Goal: Task Accomplishment & Management: Manage account settings

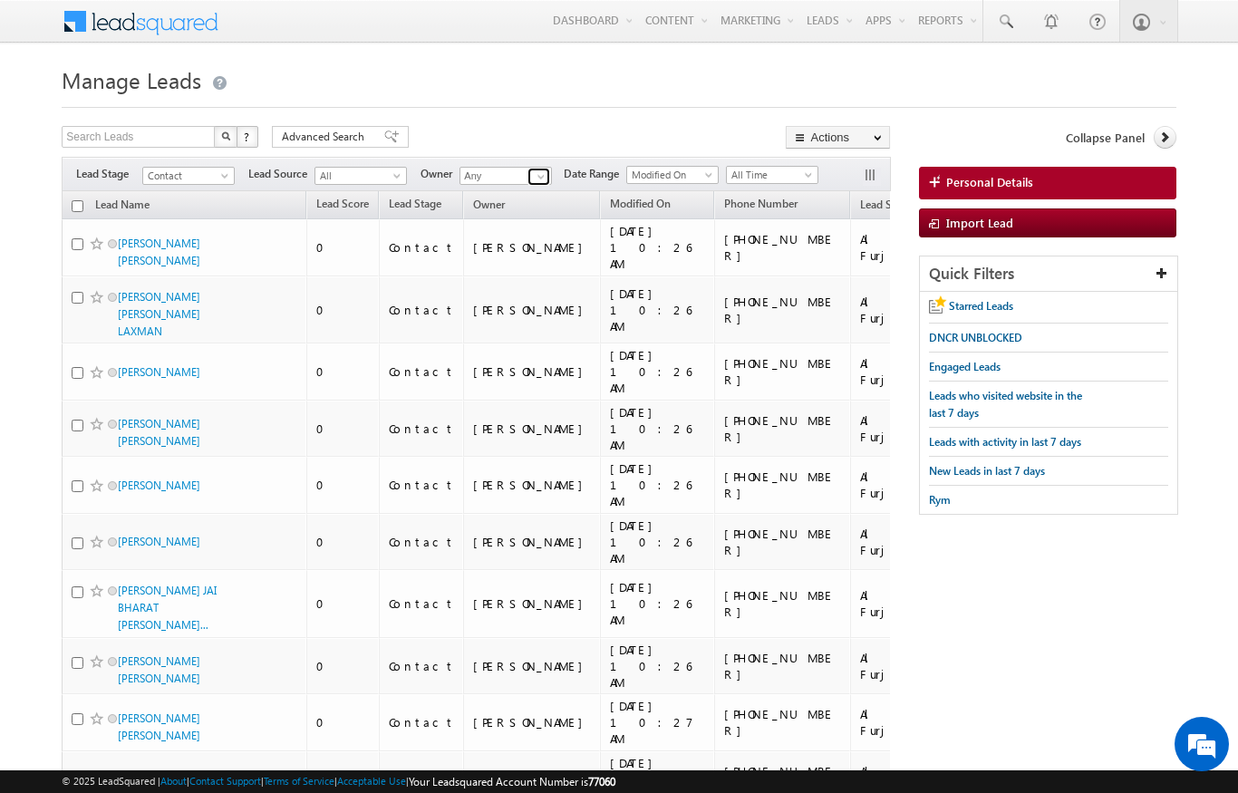
click at [548, 179] on span at bounding box center [541, 177] width 15 height 15
click at [559, 209] on span "[PERSON_NAME][EMAIL_ADDRESS][PERSON_NAME][DOMAIN_NAME]" at bounding box center [548, 209] width 163 height 14
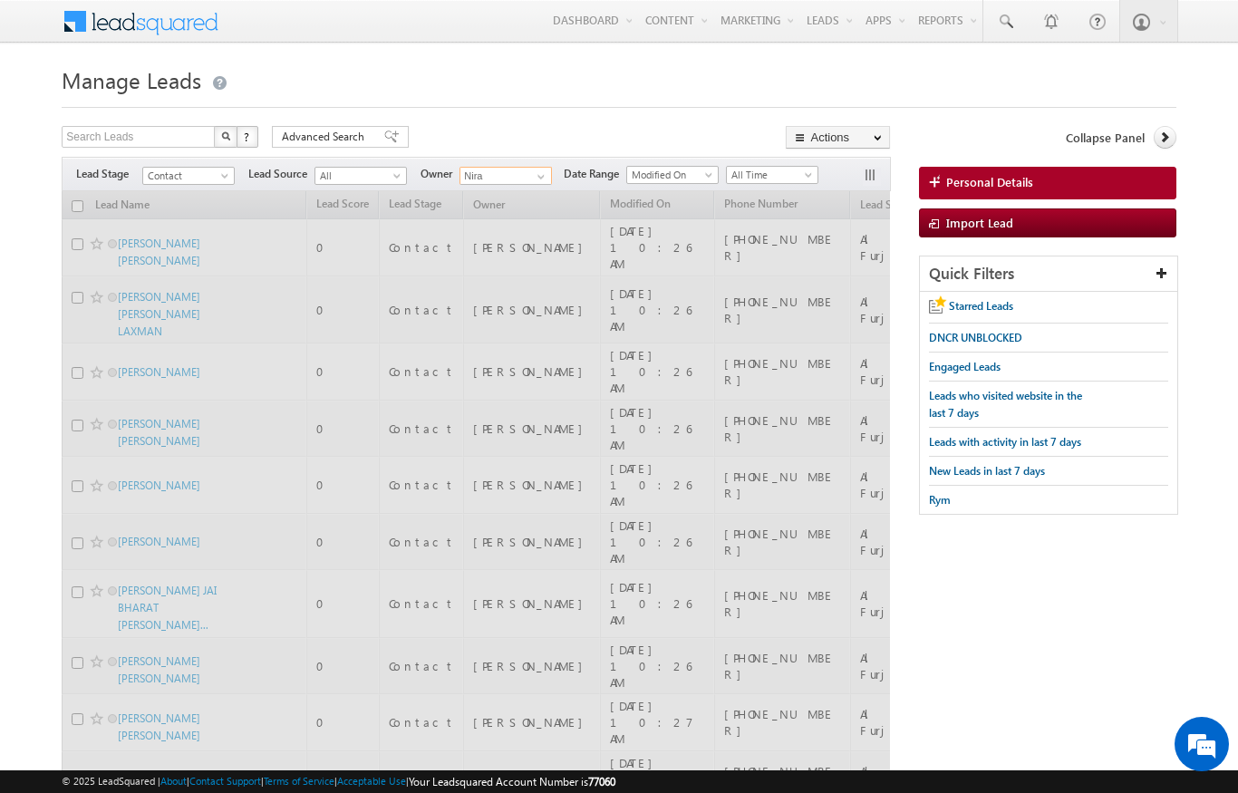
type input "[PERSON_NAME]"
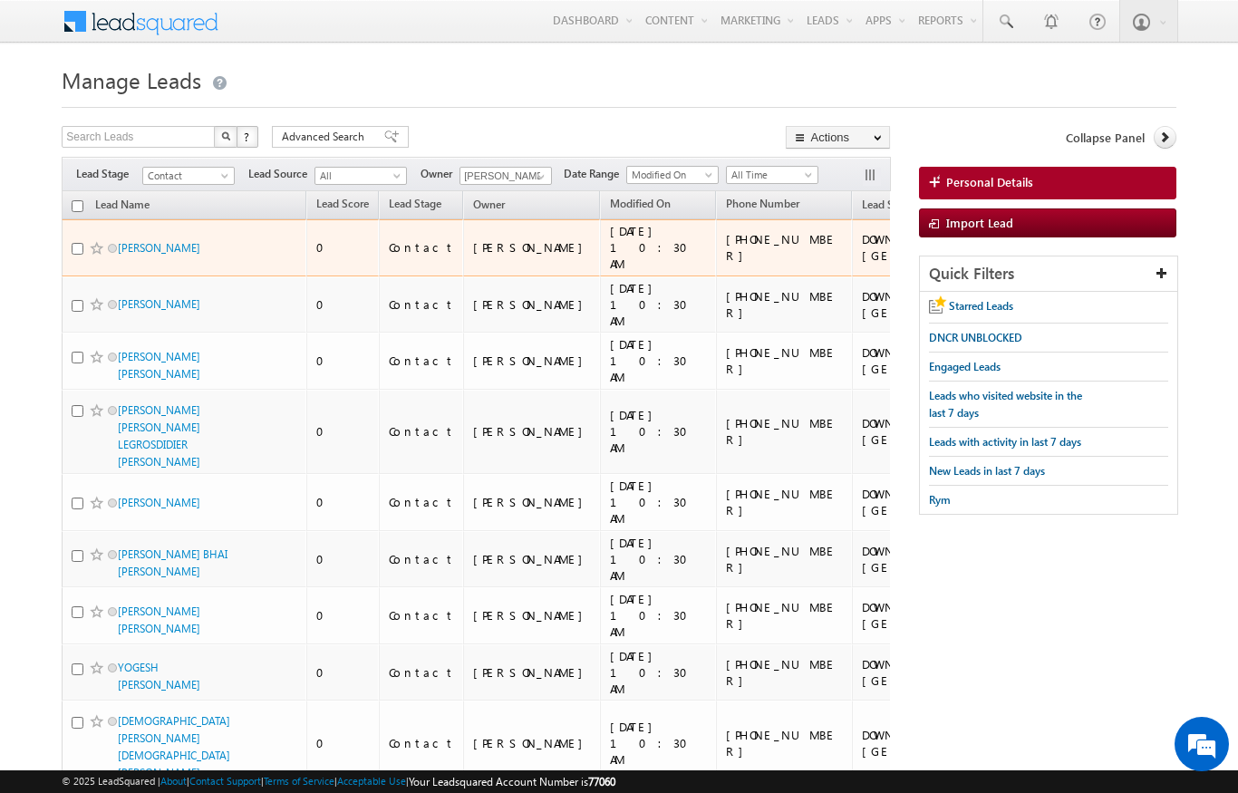
click at [86, 221] on td "[PERSON_NAME]" at bounding box center [184, 247] width 245 height 57
click at [77, 209] on input "checkbox" at bounding box center [78, 206] width 12 height 12
checkbox input "true"
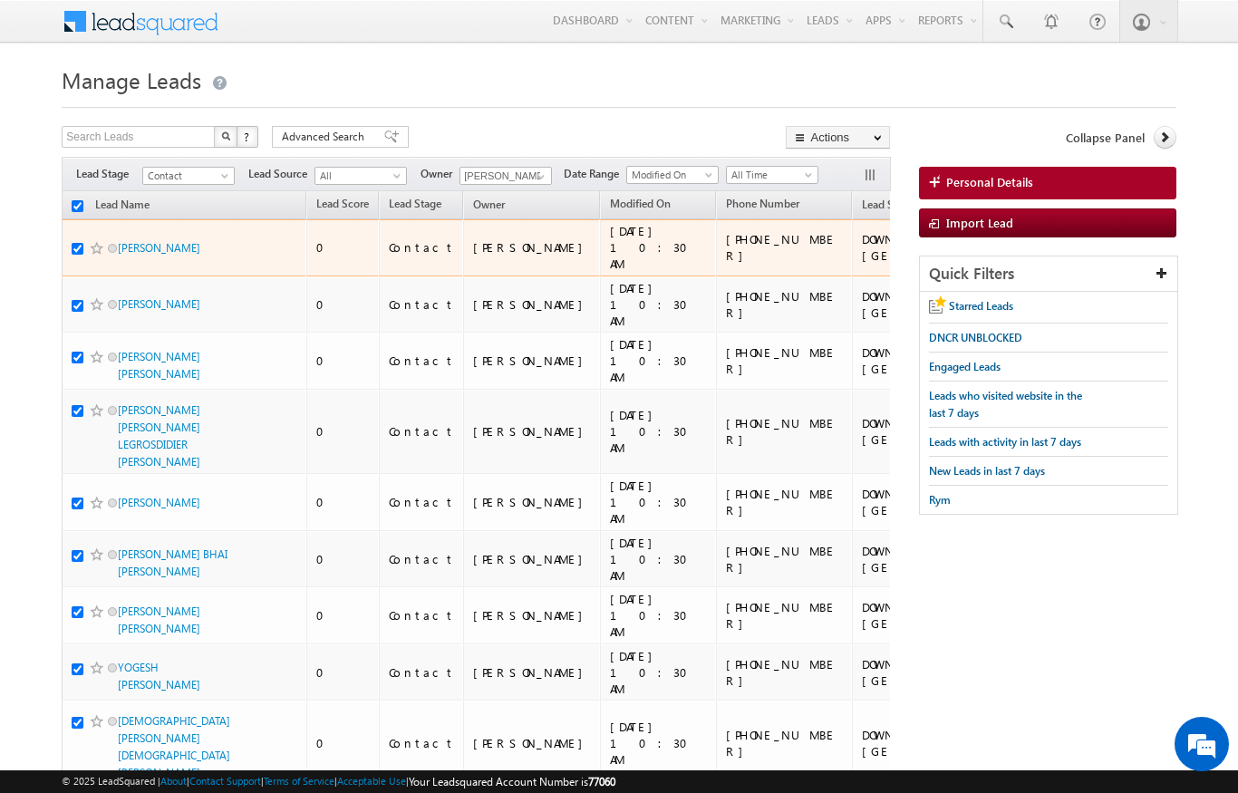
checkbox input "true"
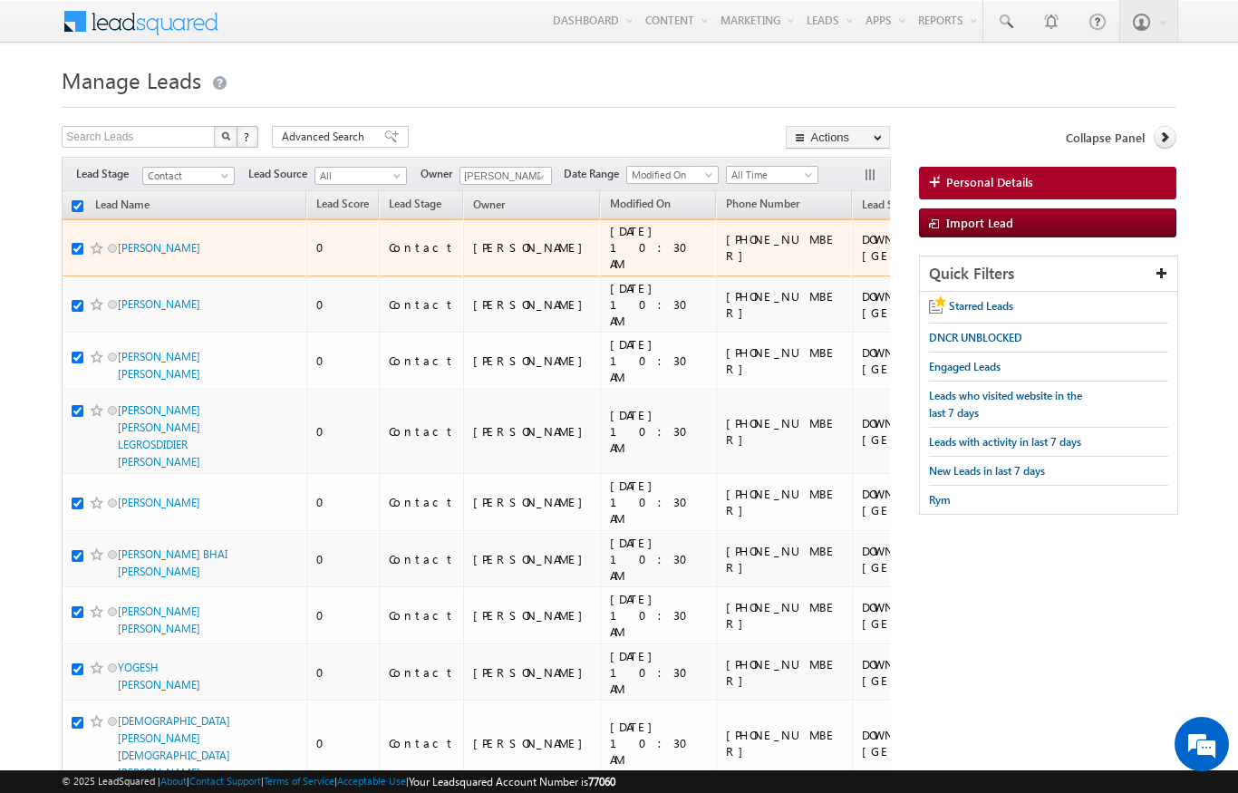
checkbox input "true"
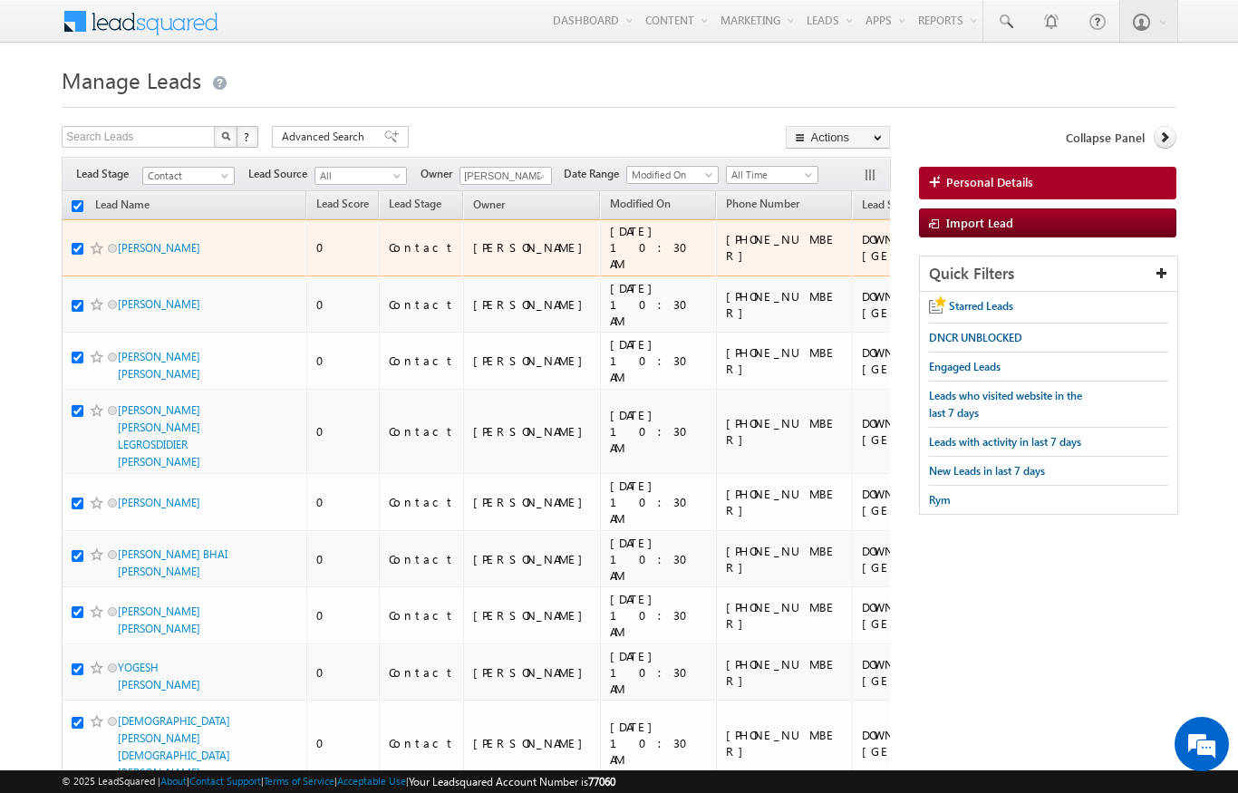
checkbox input "true"
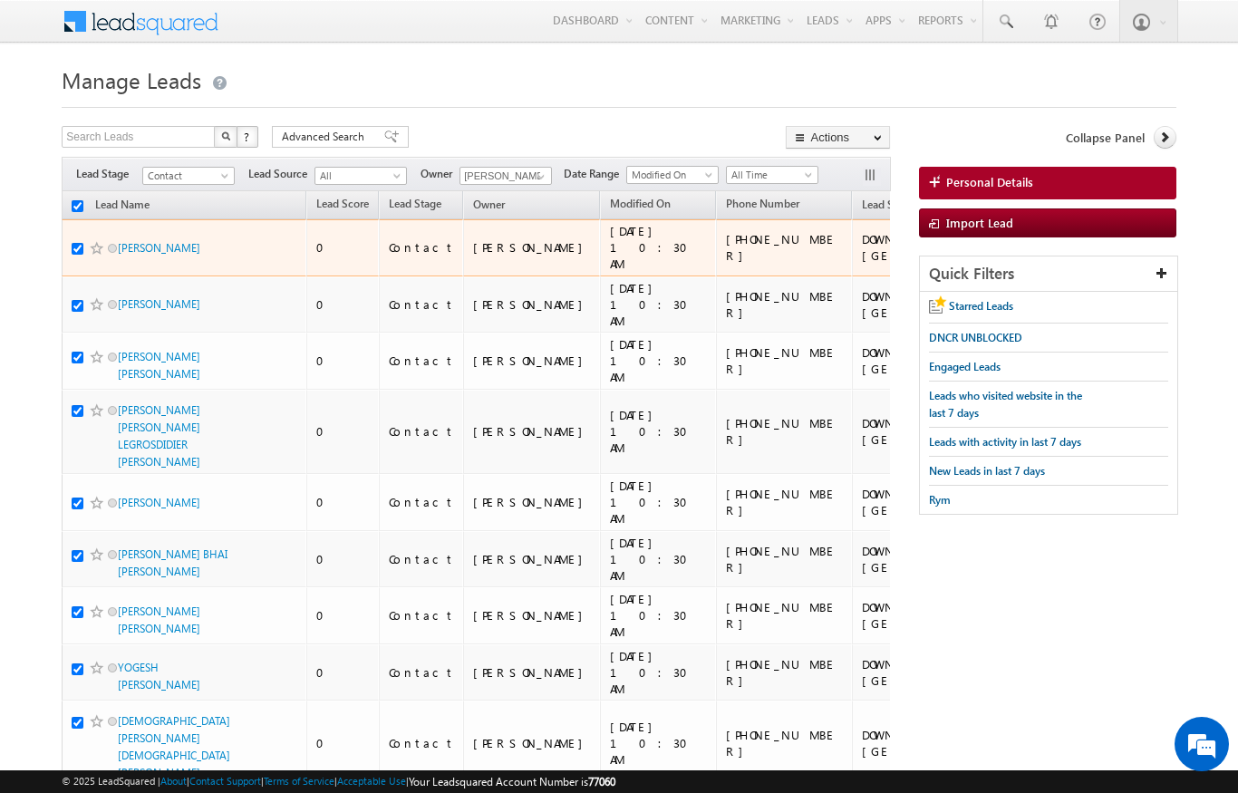
checkbox input "true"
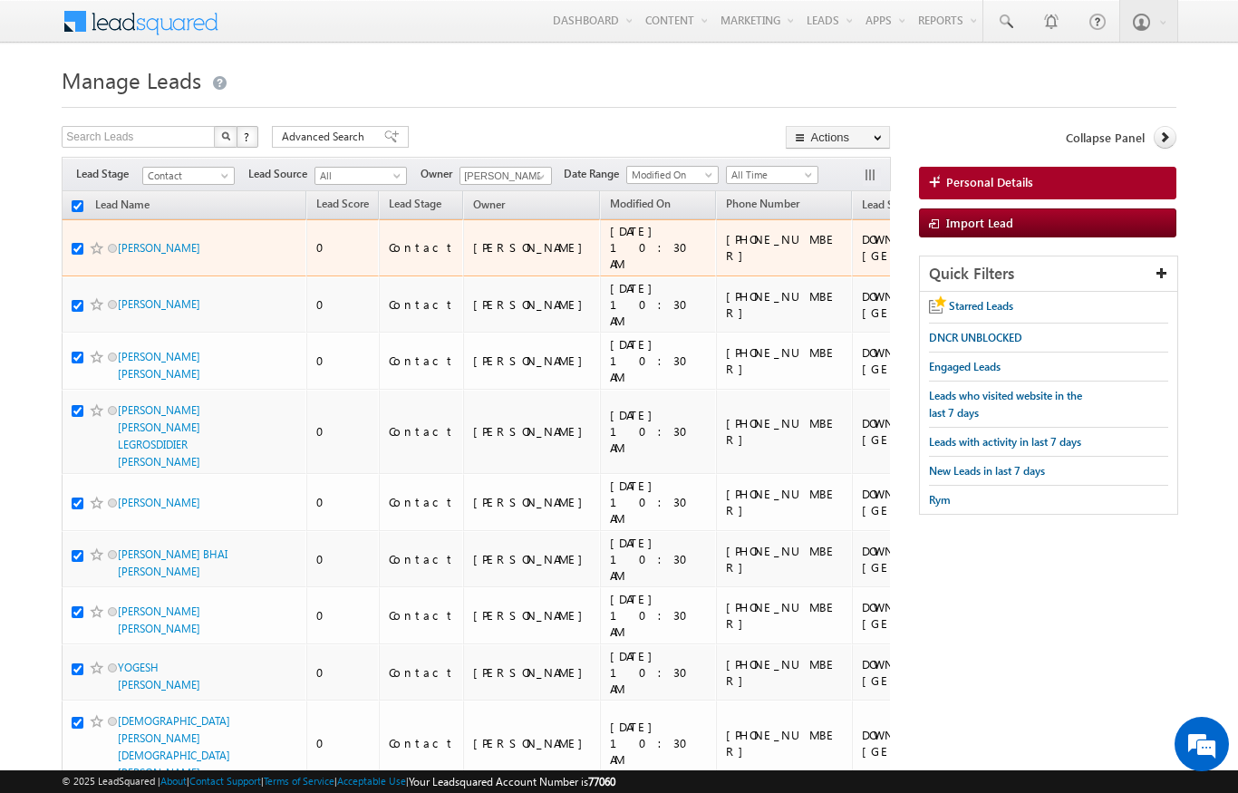
checkbox input "true"
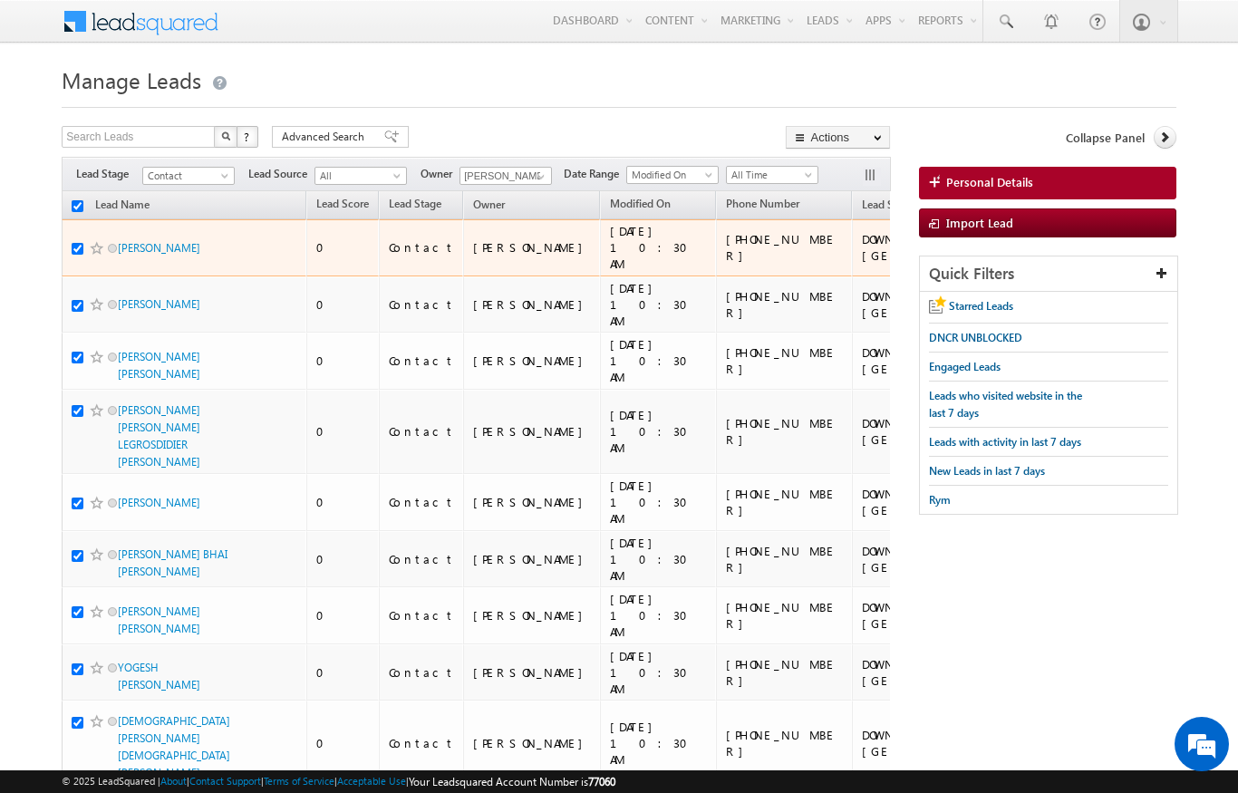
checkbox input "true"
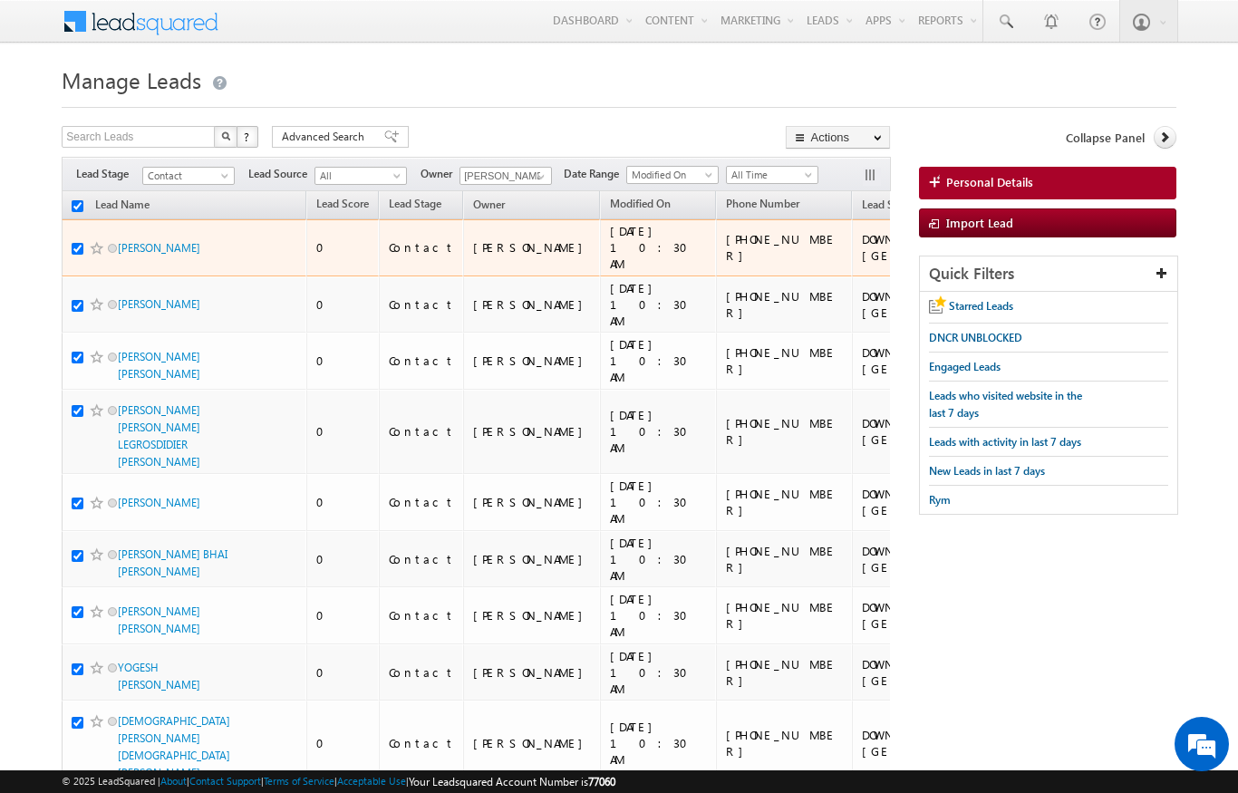
checkbox input "true"
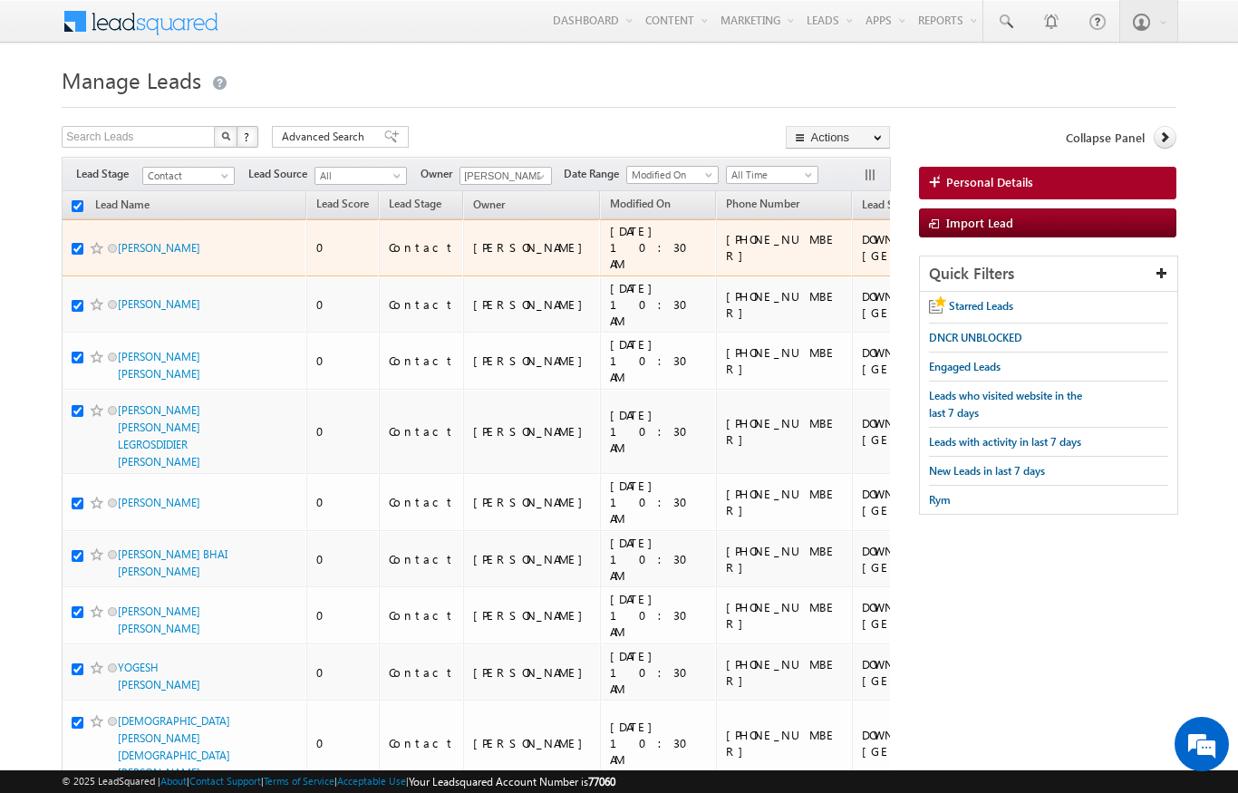
checkbox input "true"
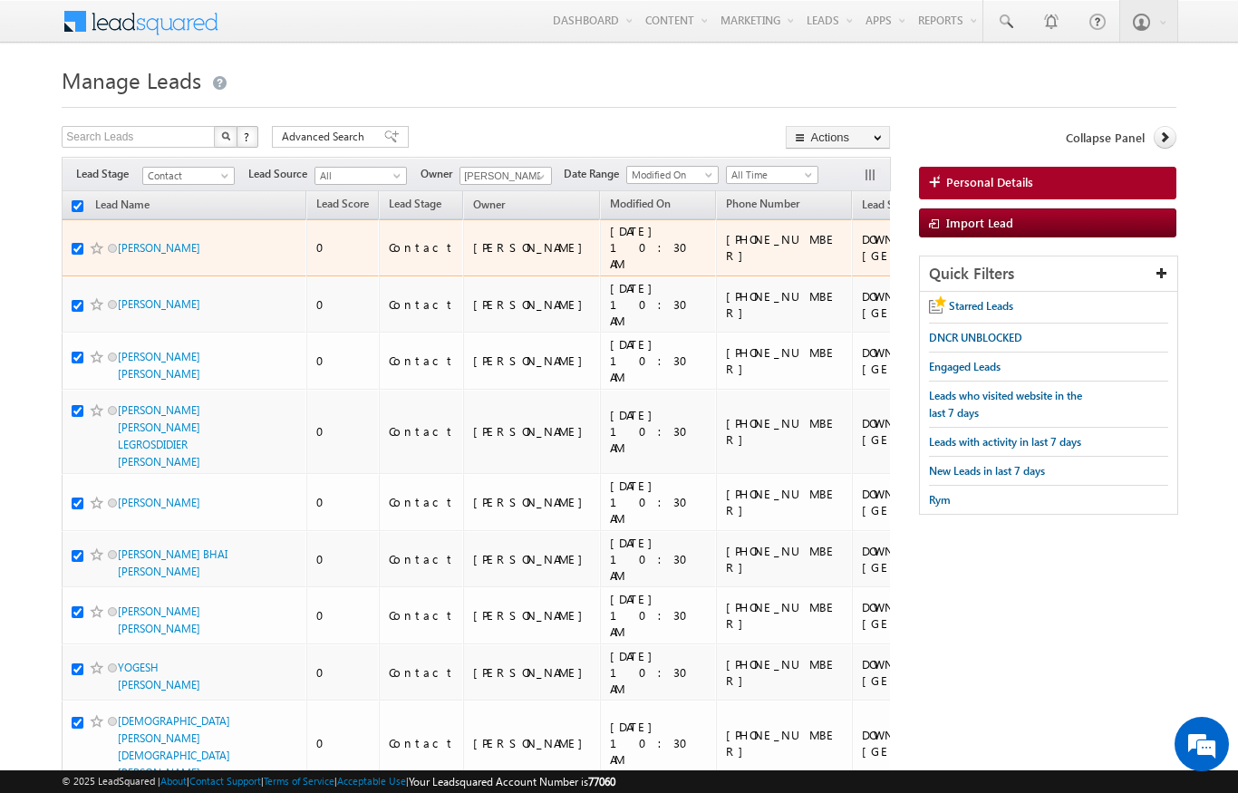
checkbox input "true"
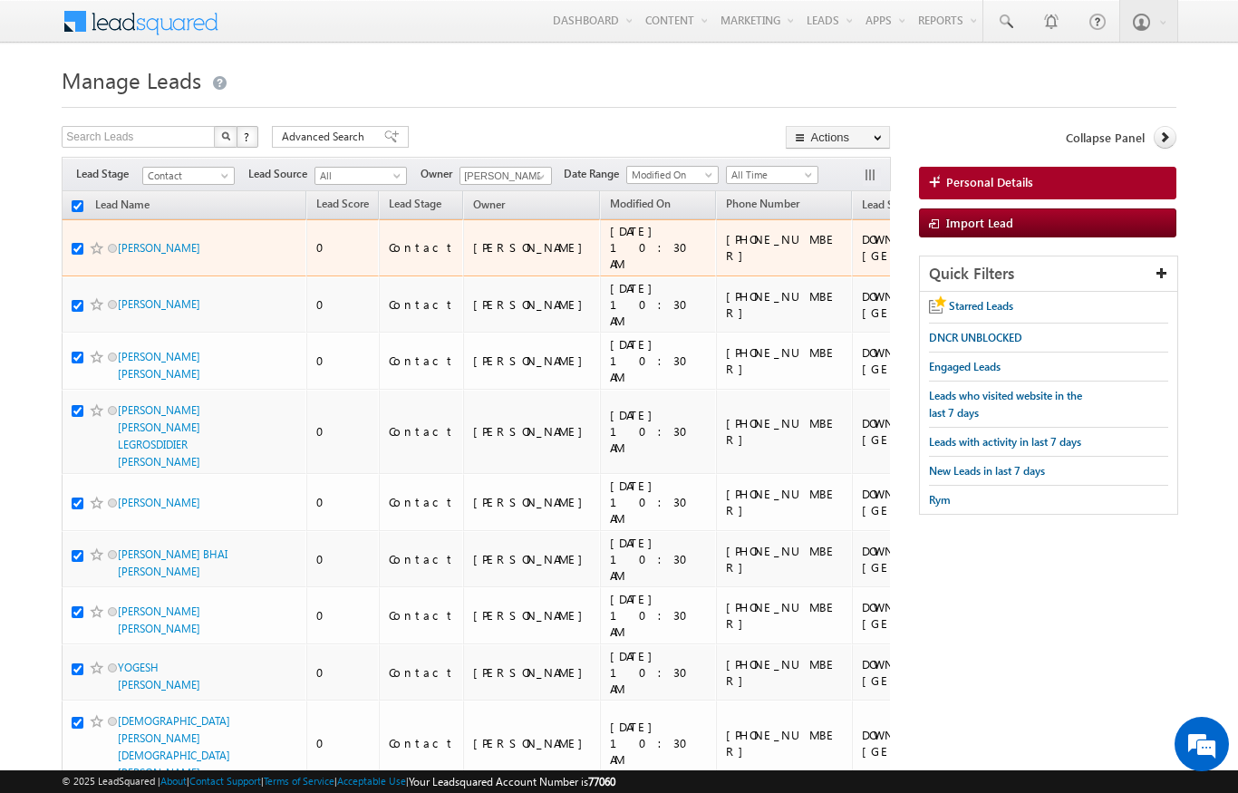
checkbox input "true"
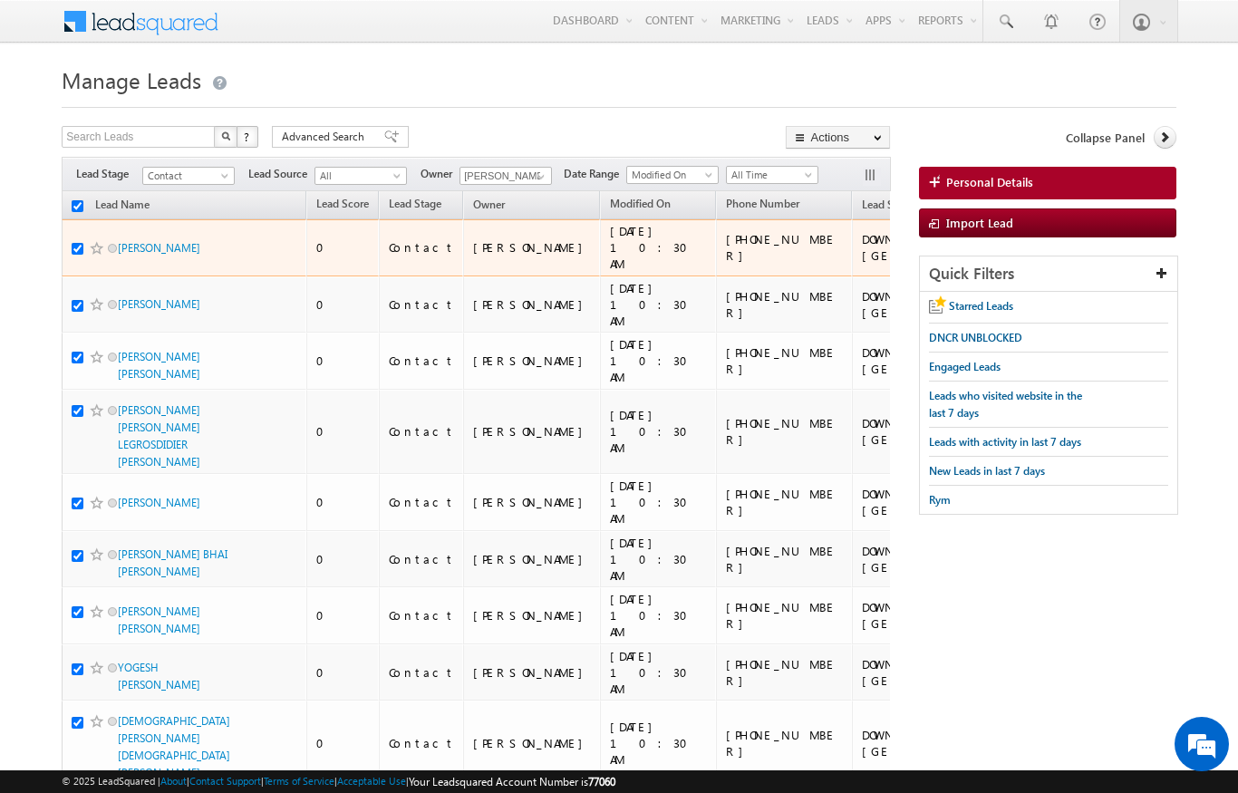
checkbox input "true"
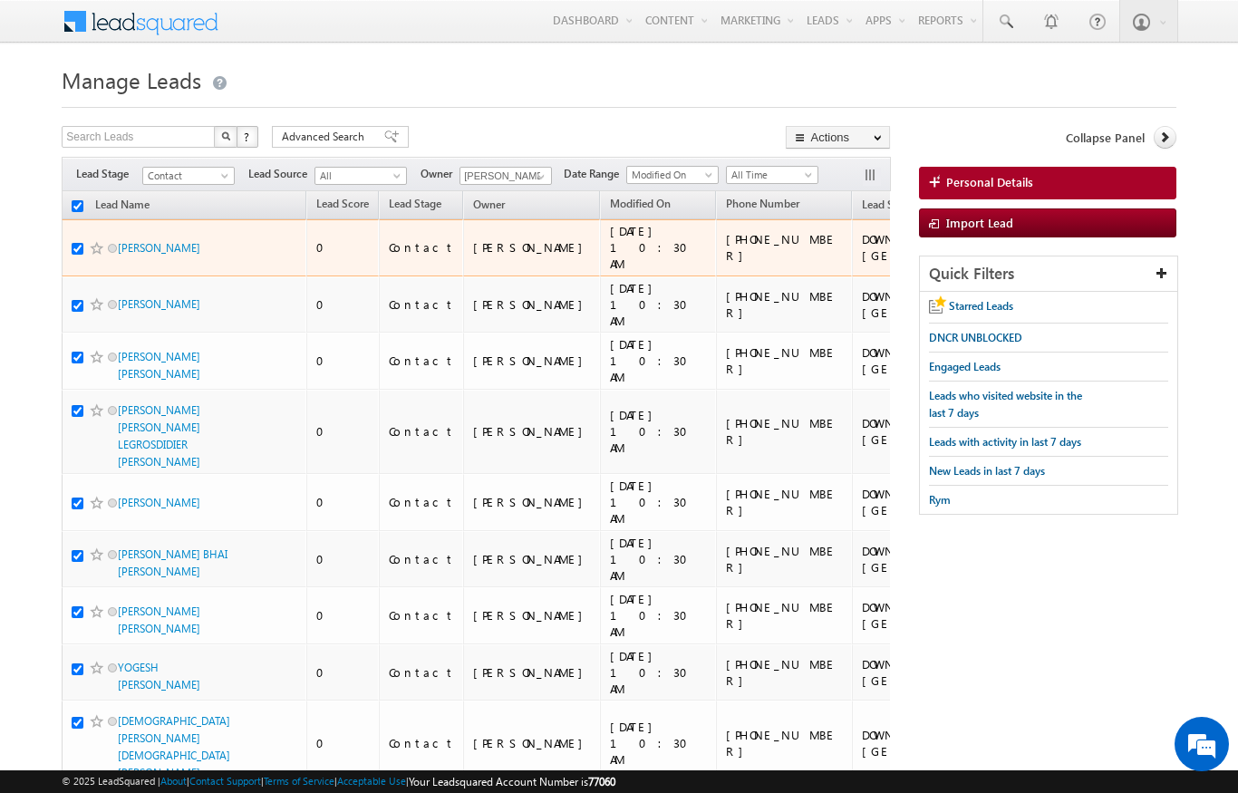
checkbox input "true"
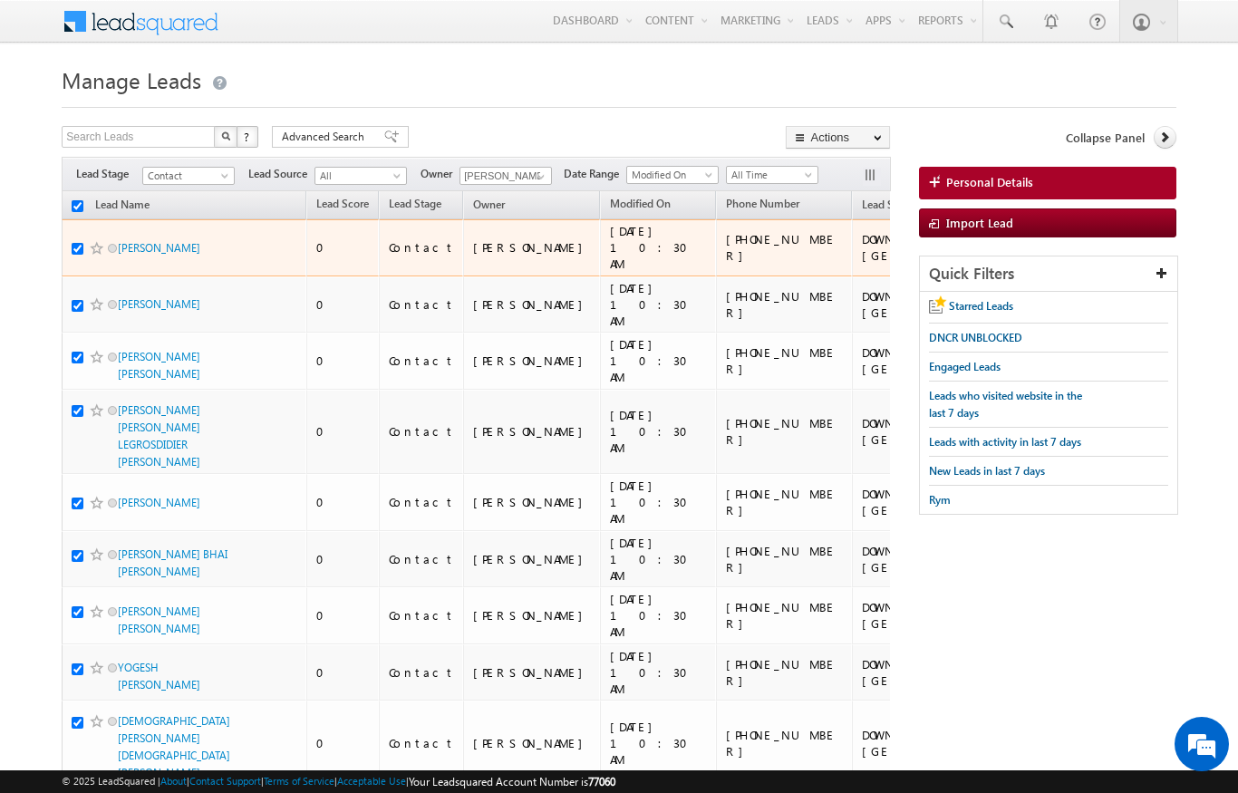
checkbox input "true"
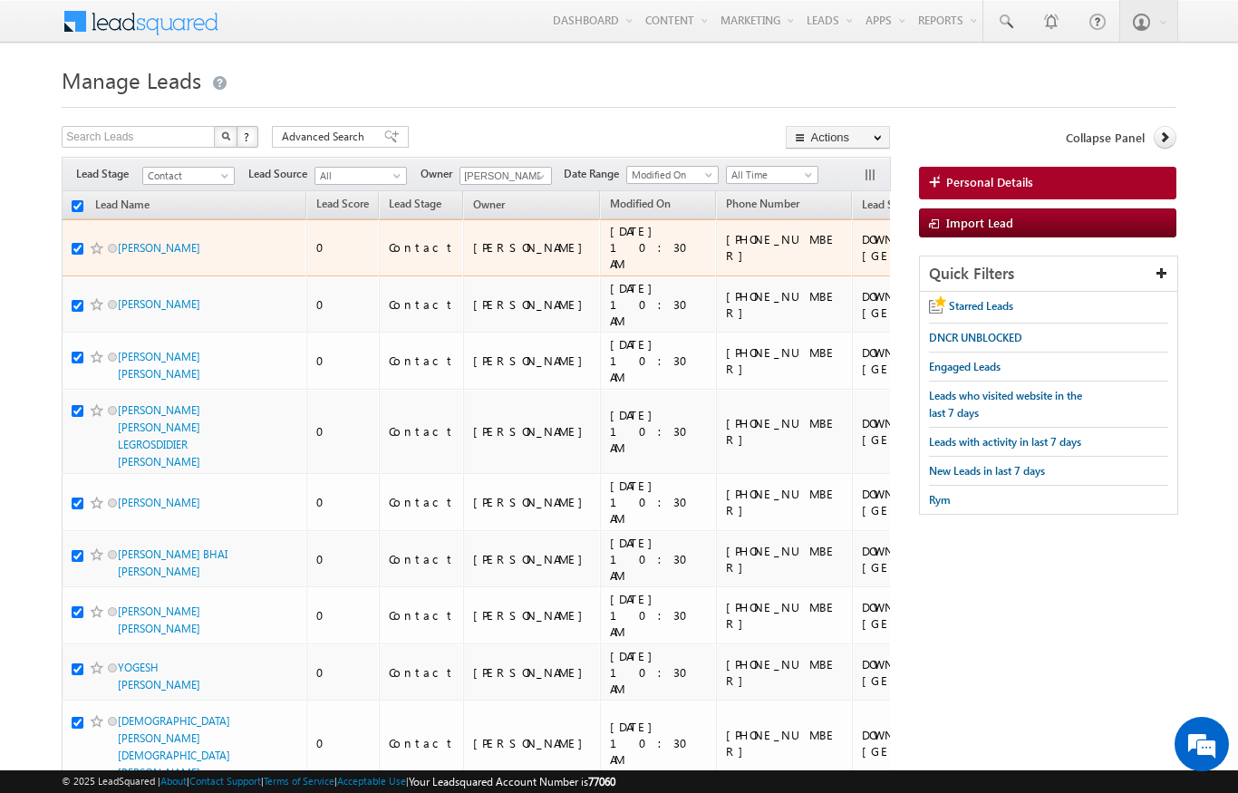
checkbox input "true"
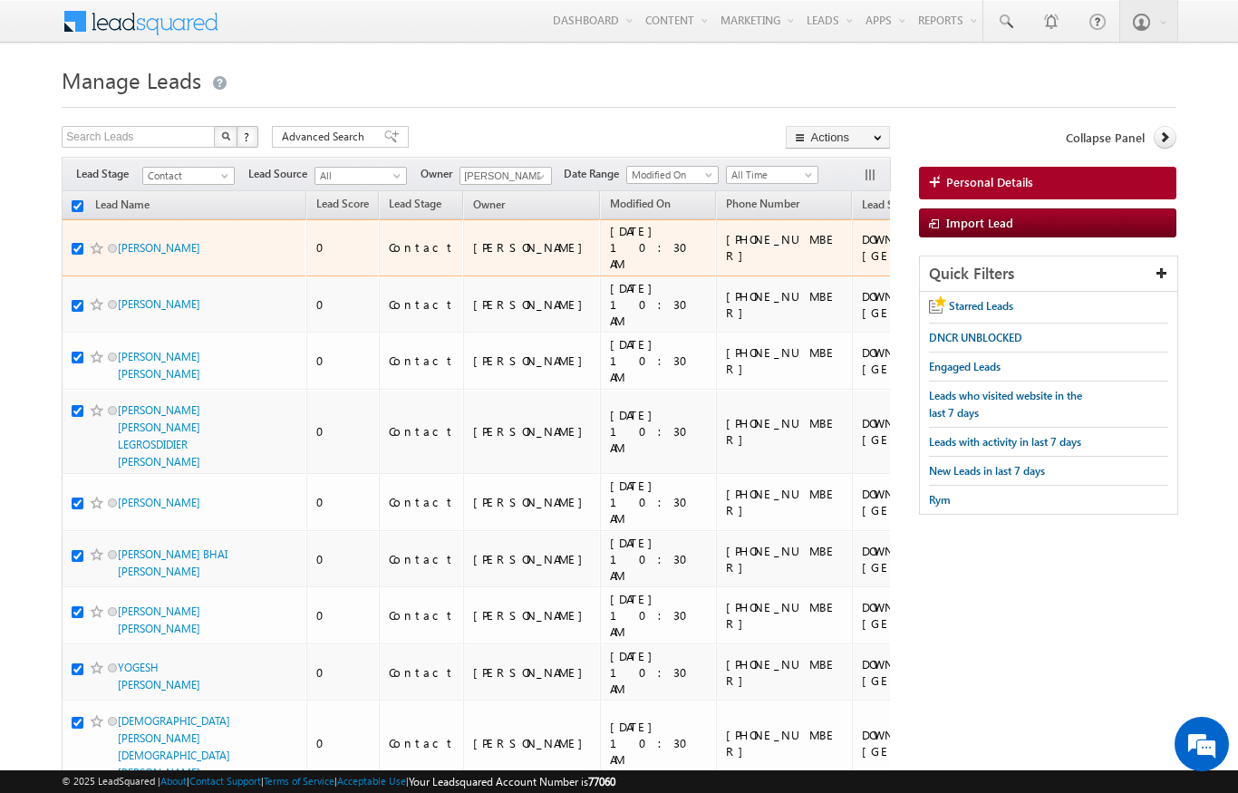
checkbox input "true"
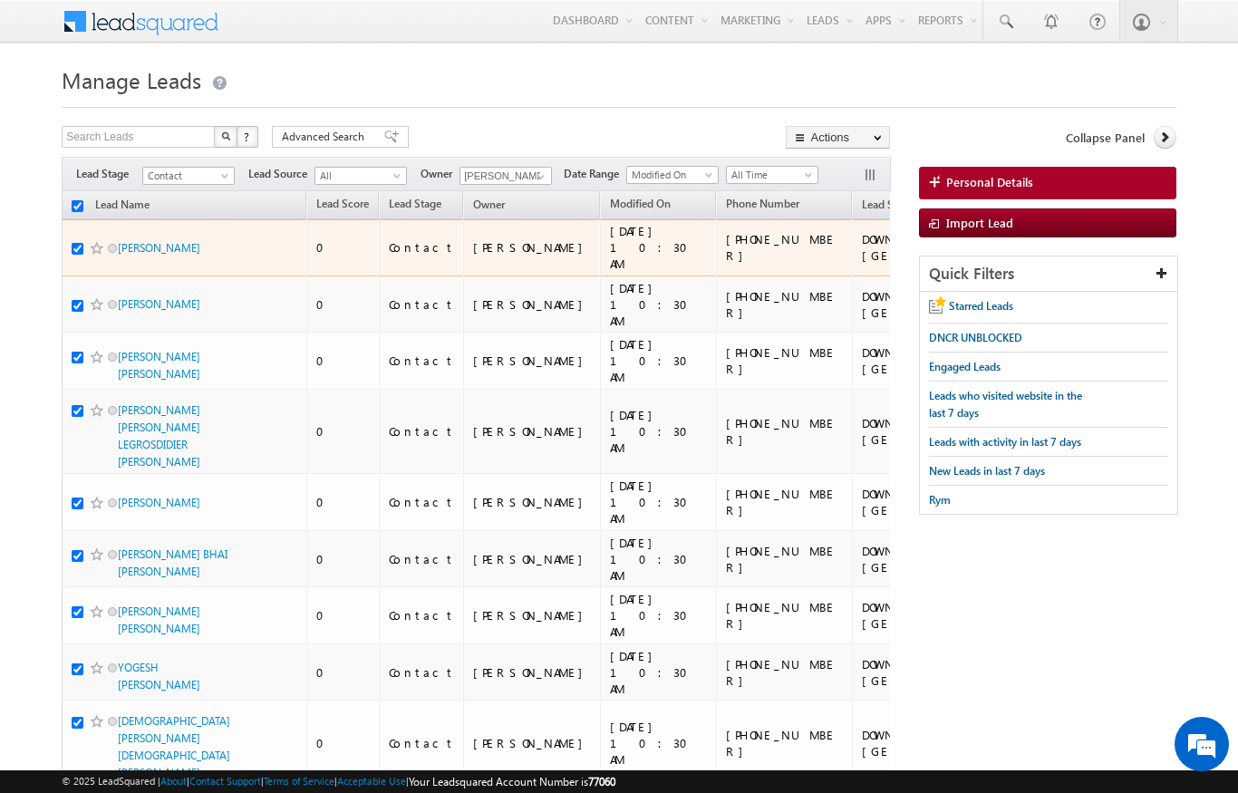
checkbox input "true"
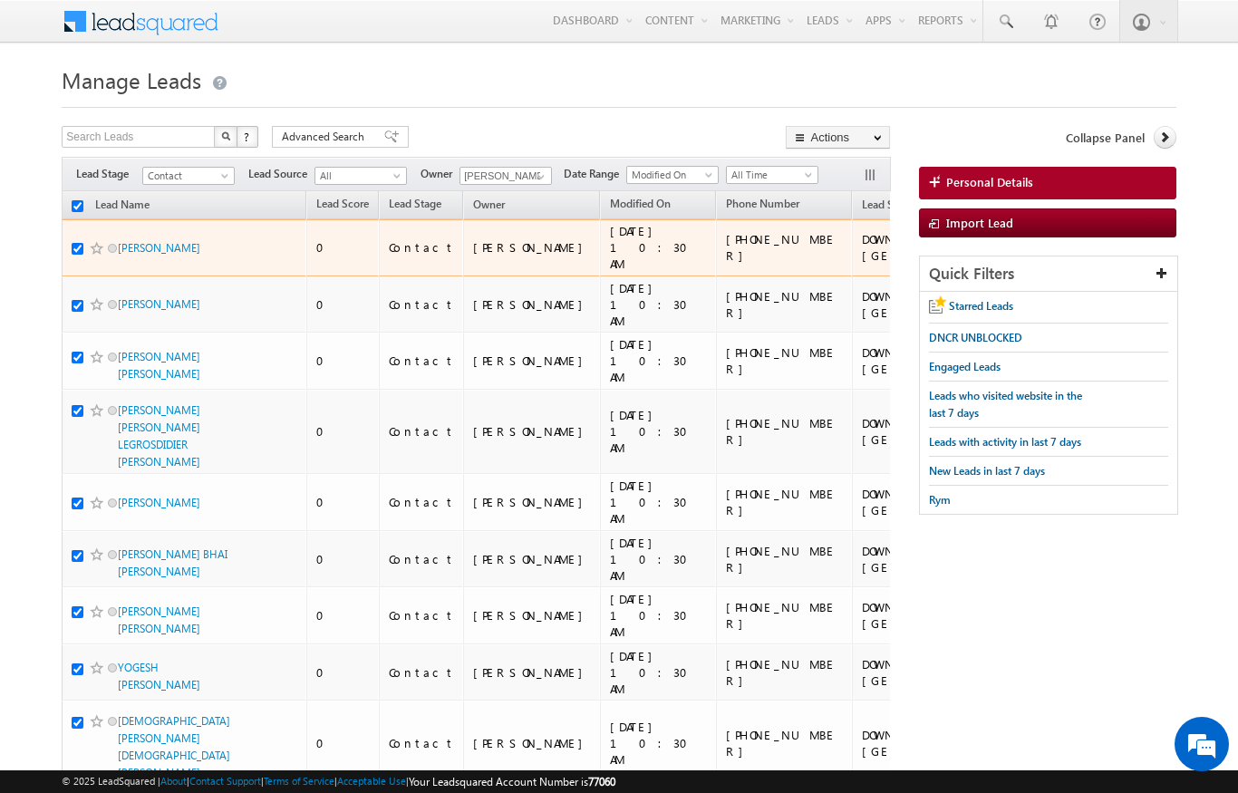
checkbox input "true"
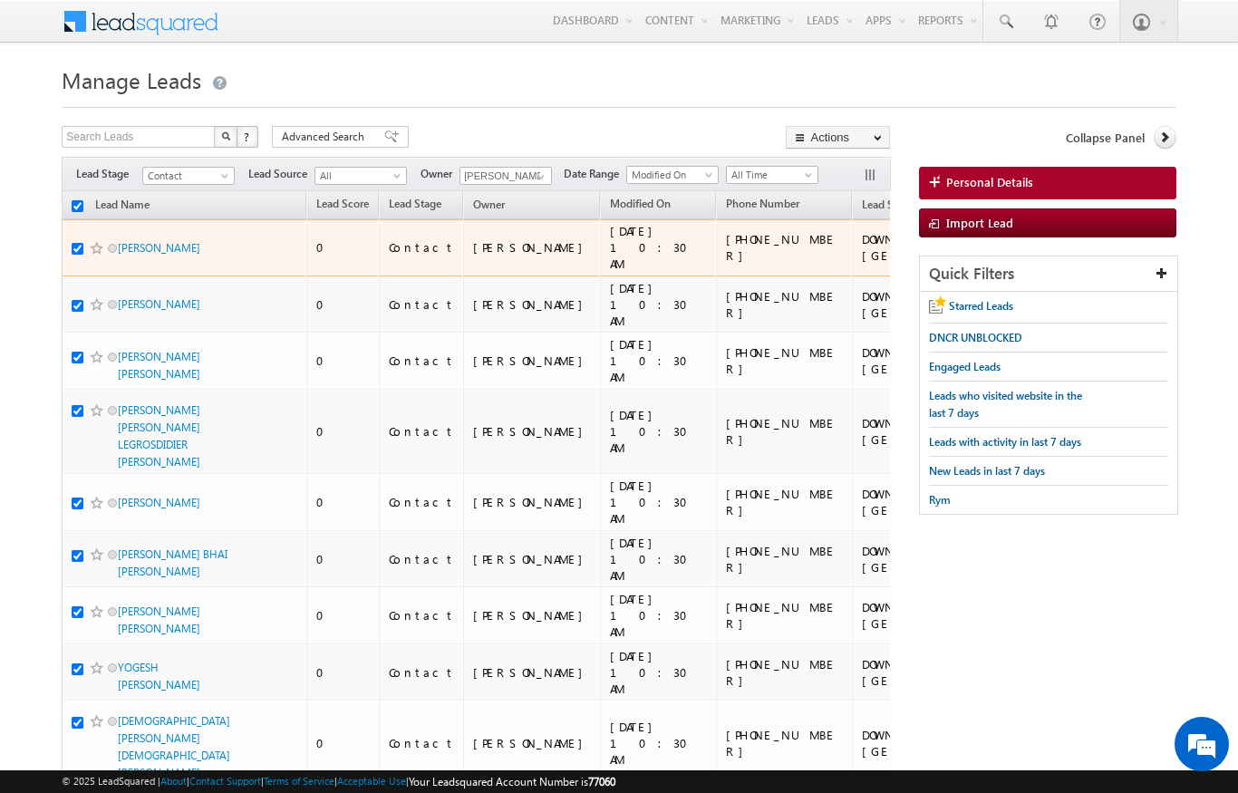
checkbox input "true"
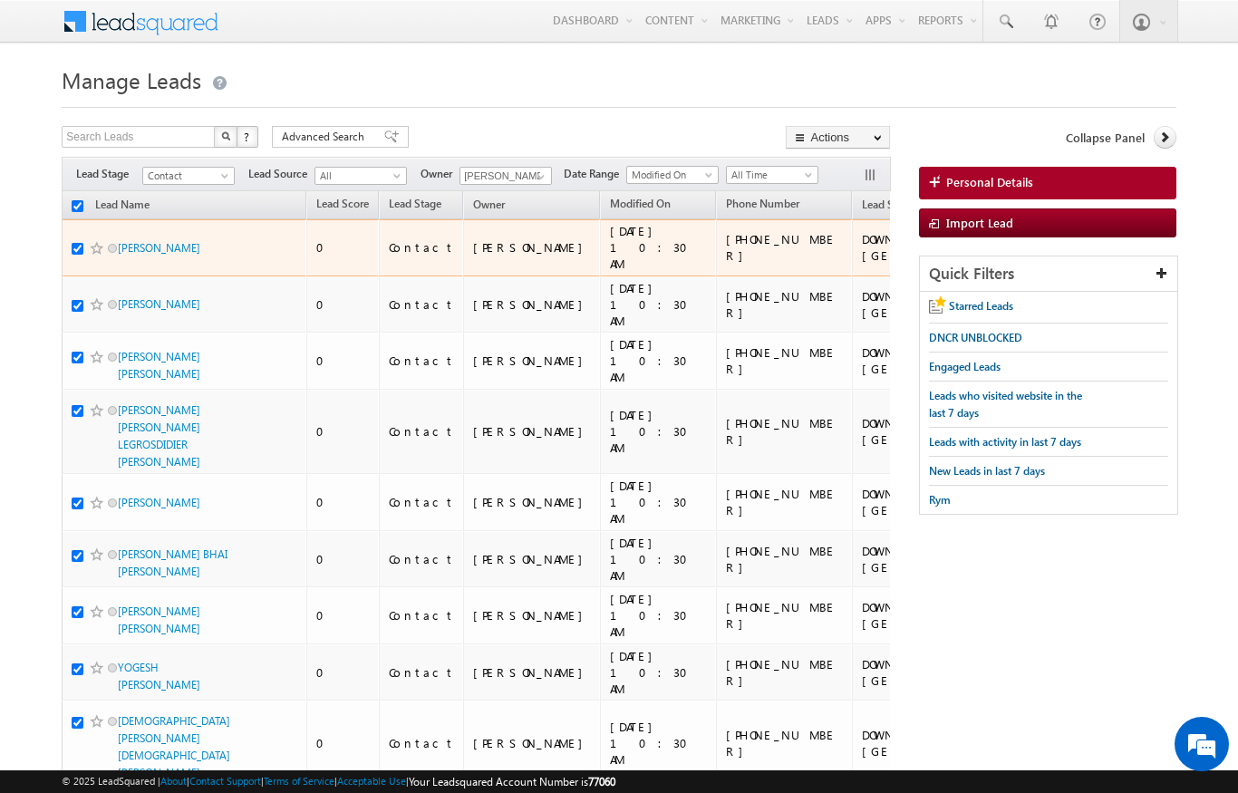
checkbox input "true"
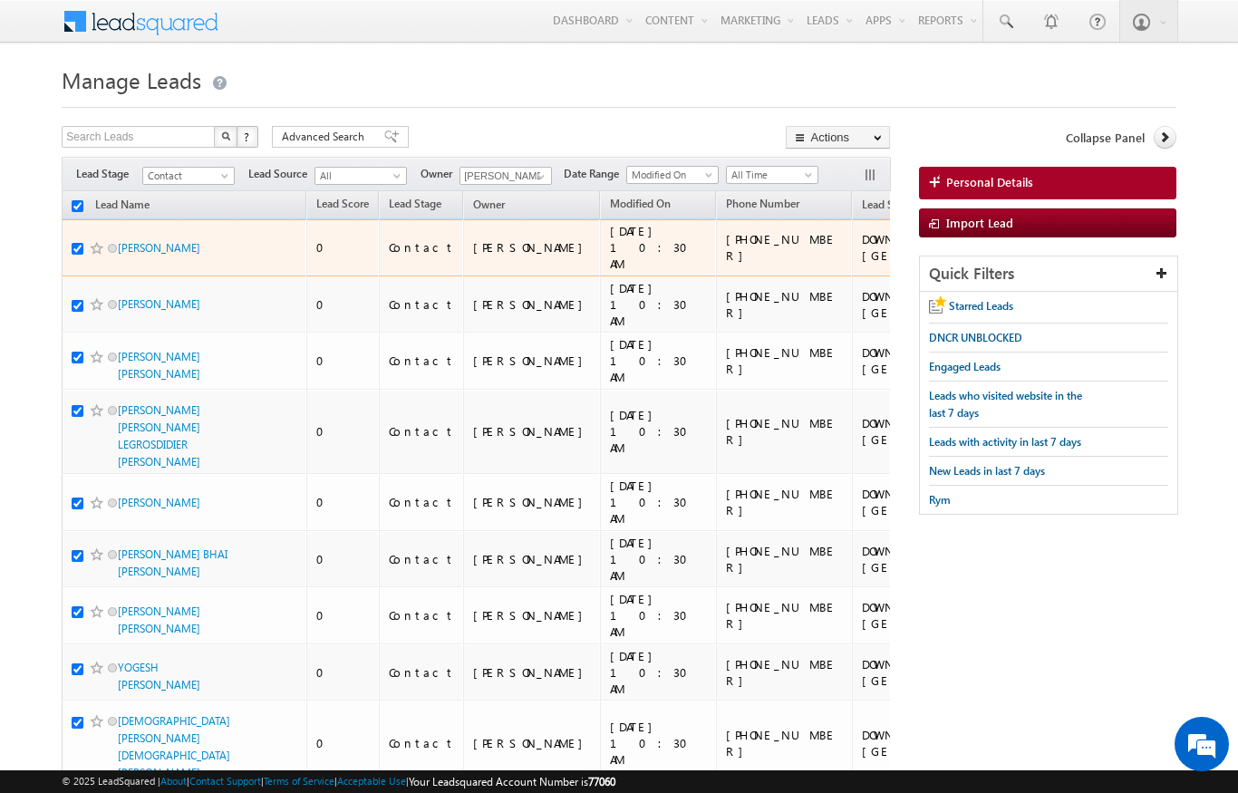
checkbox input "true"
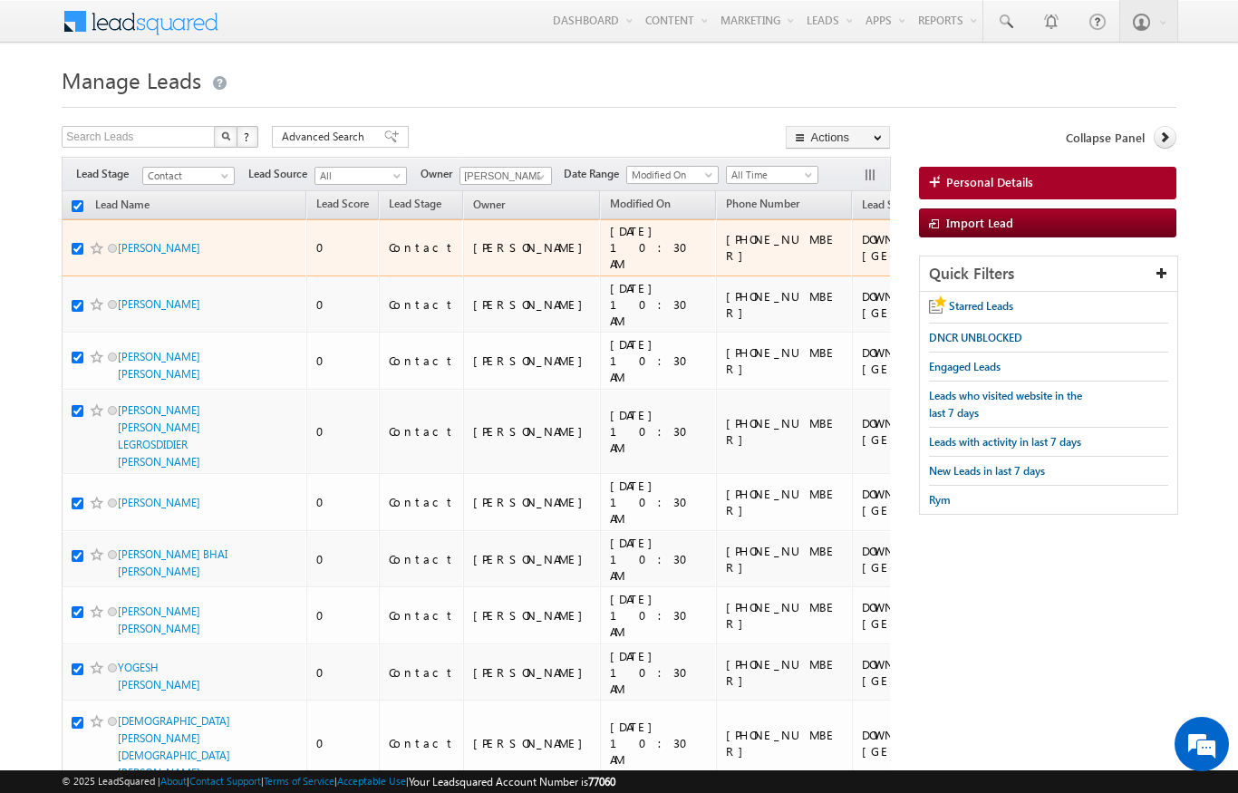
checkbox input "true"
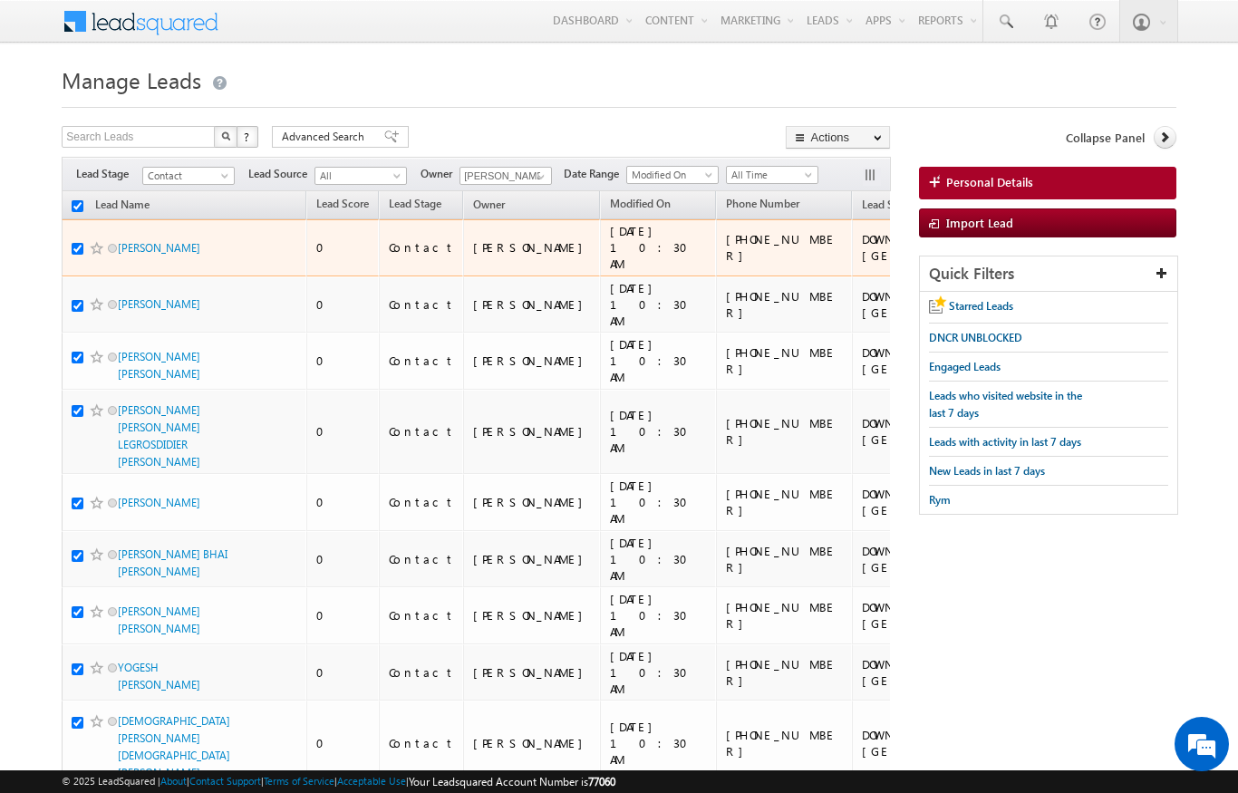
checkbox input "true"
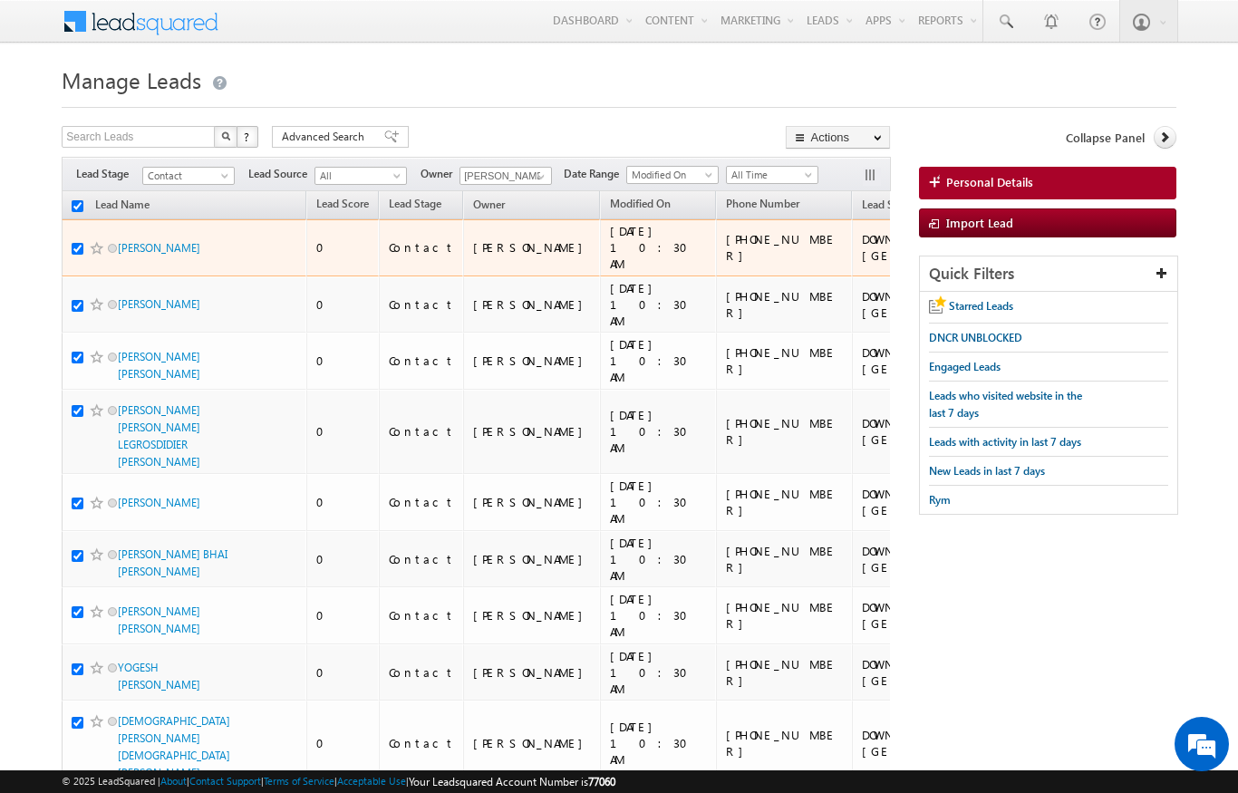
checkbox input "true"
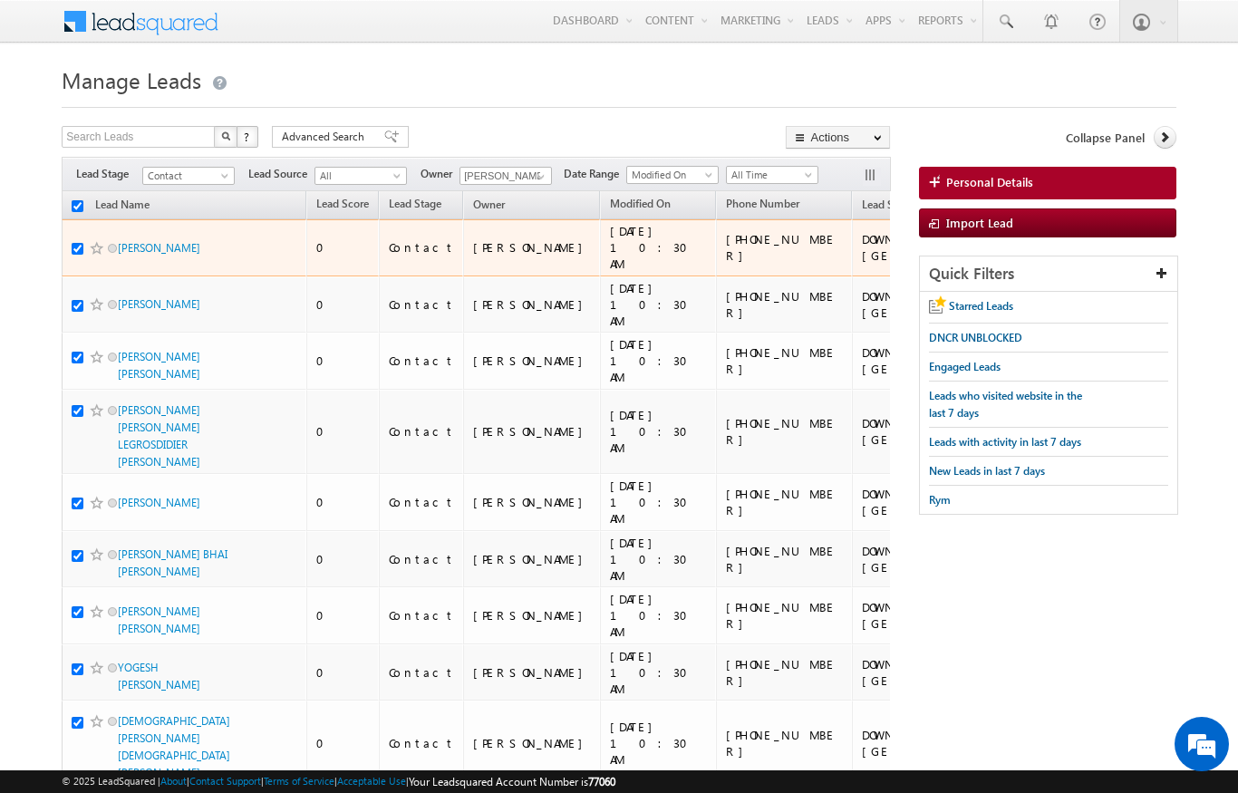
checkbox input "true"
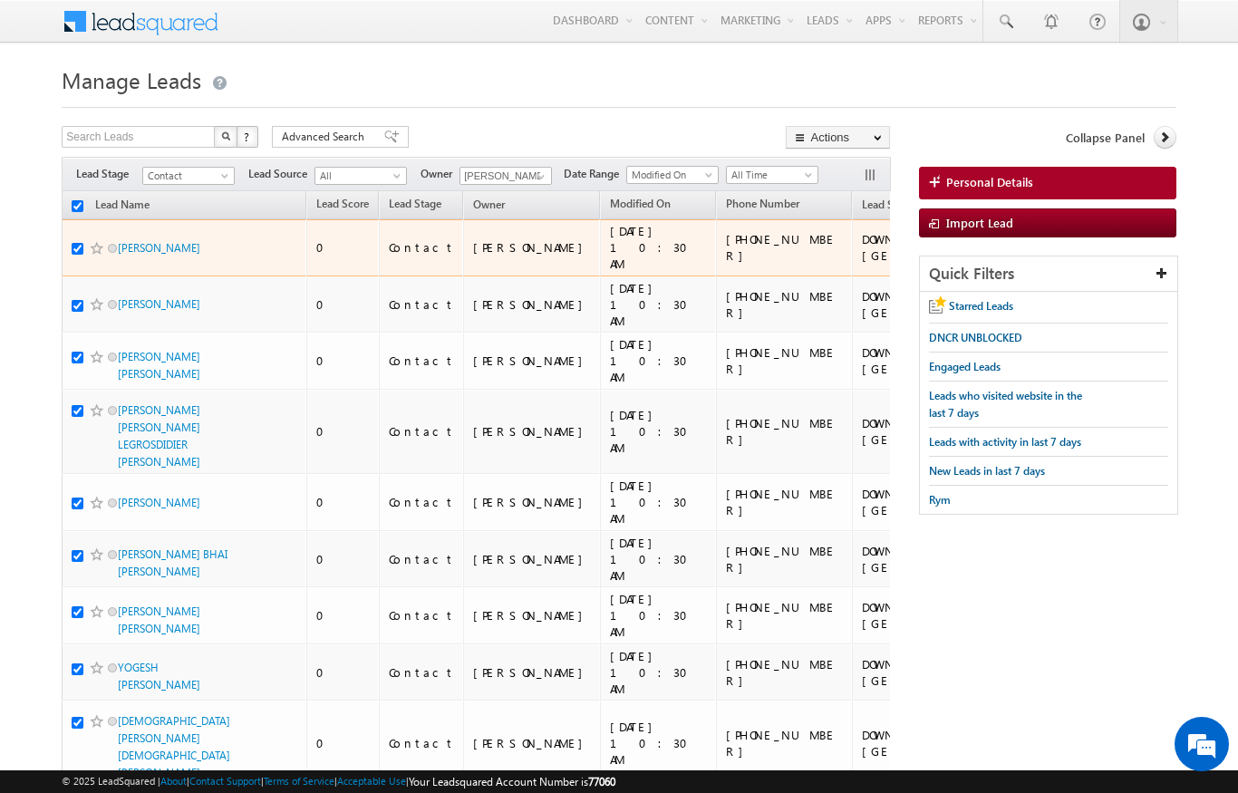
checkbox input "true"
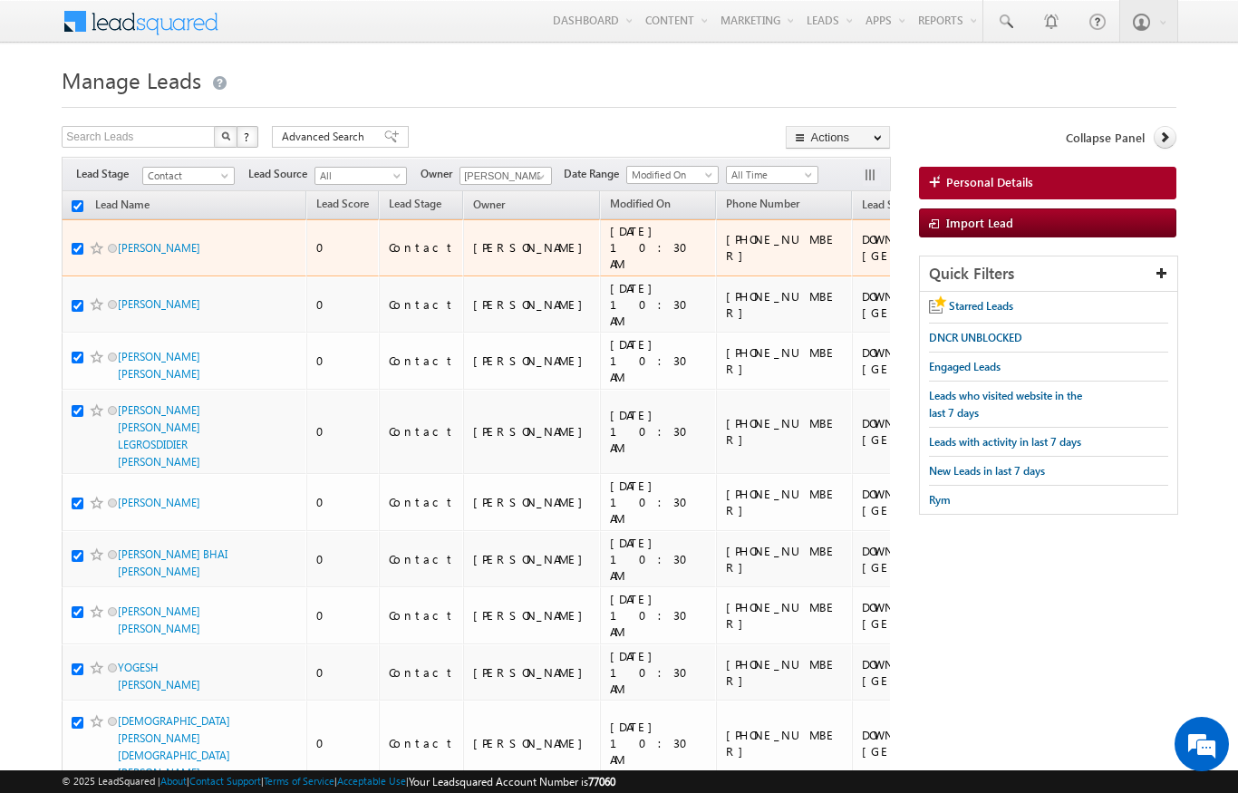
checkbox input "true"
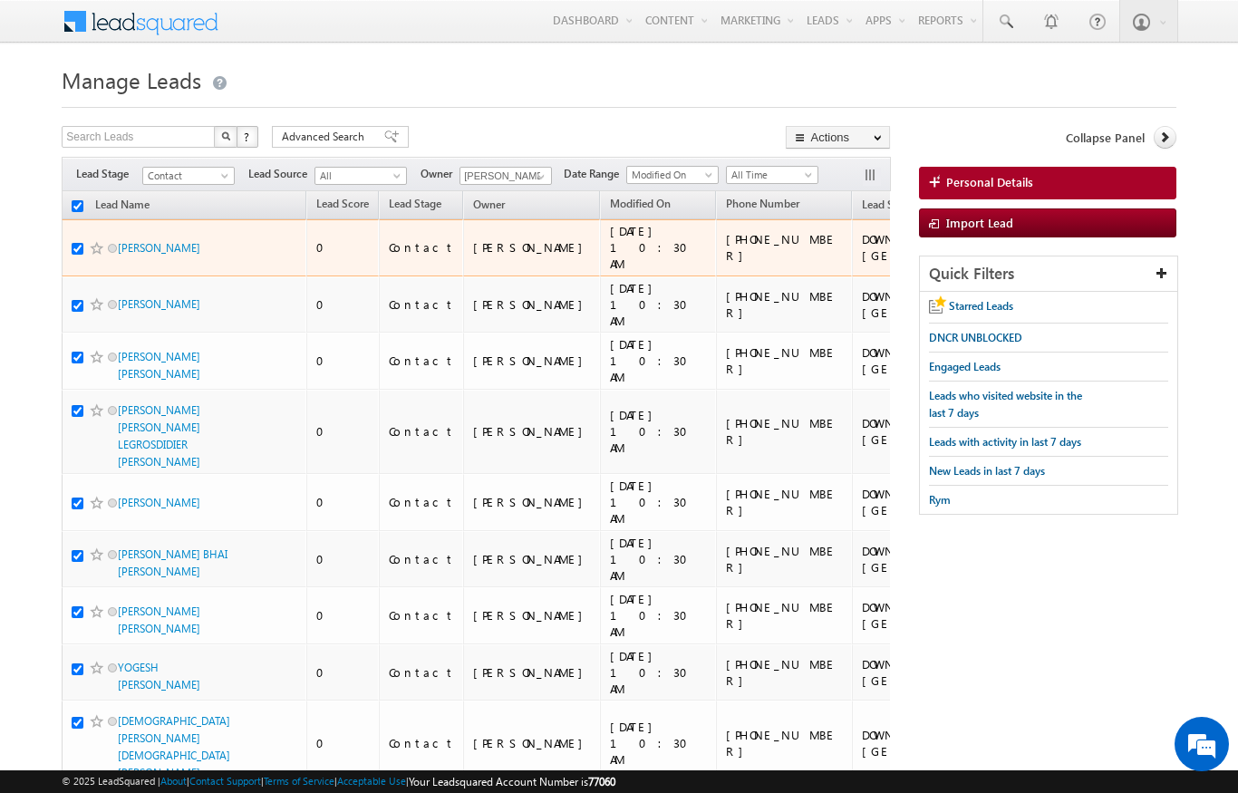
checkbox input "true"
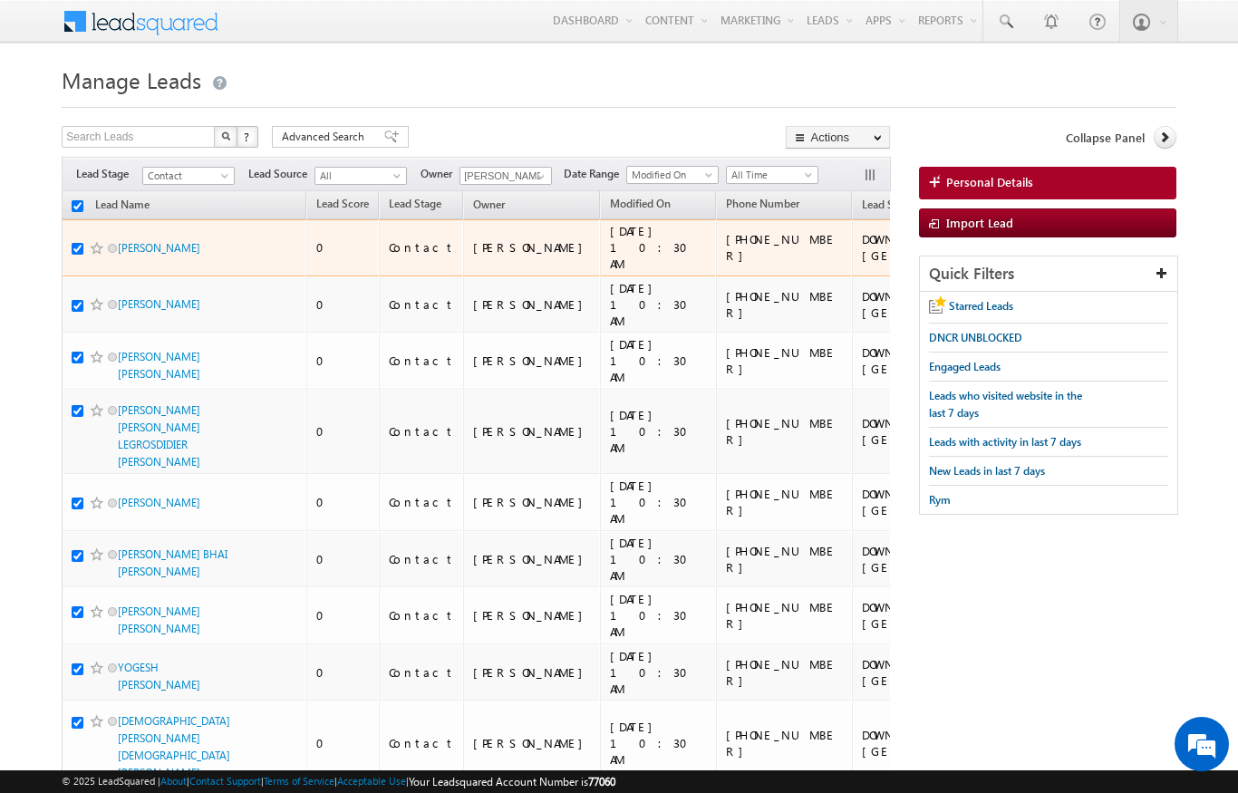
checkbox input "true"
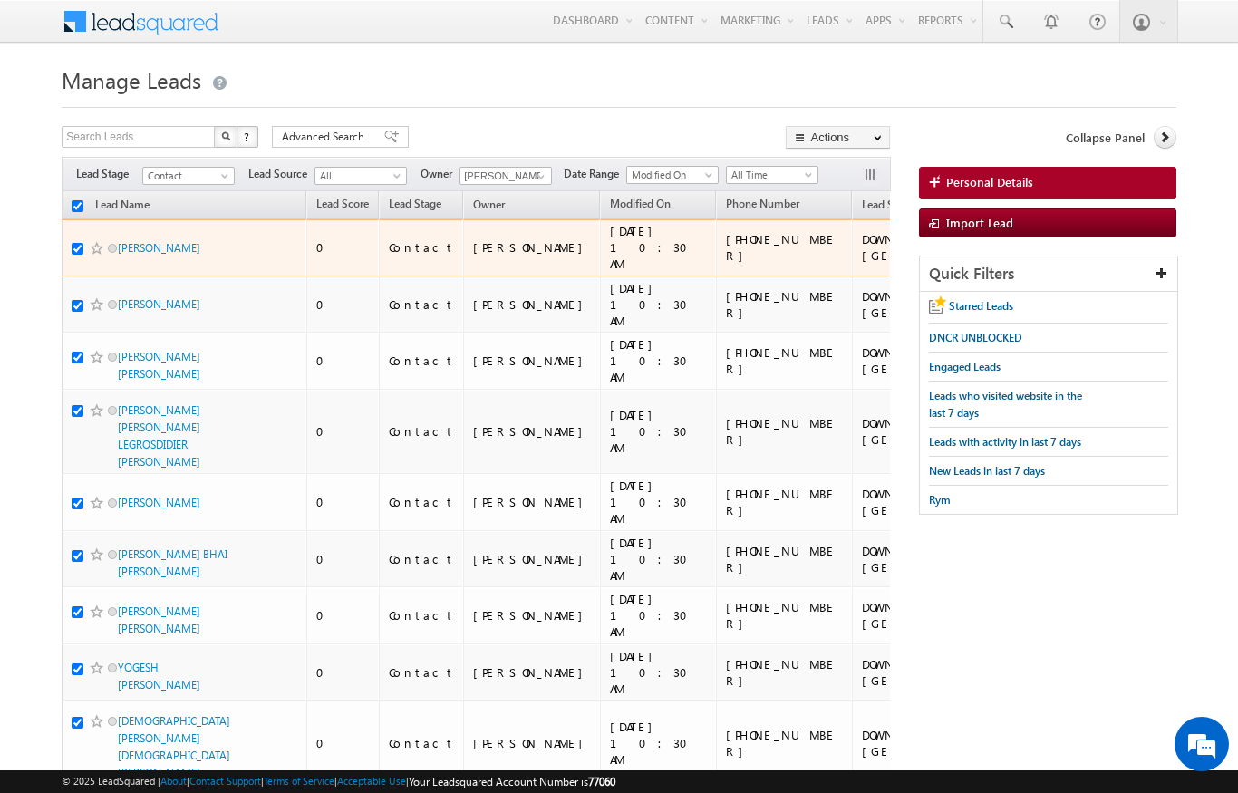
checkbox input "true"
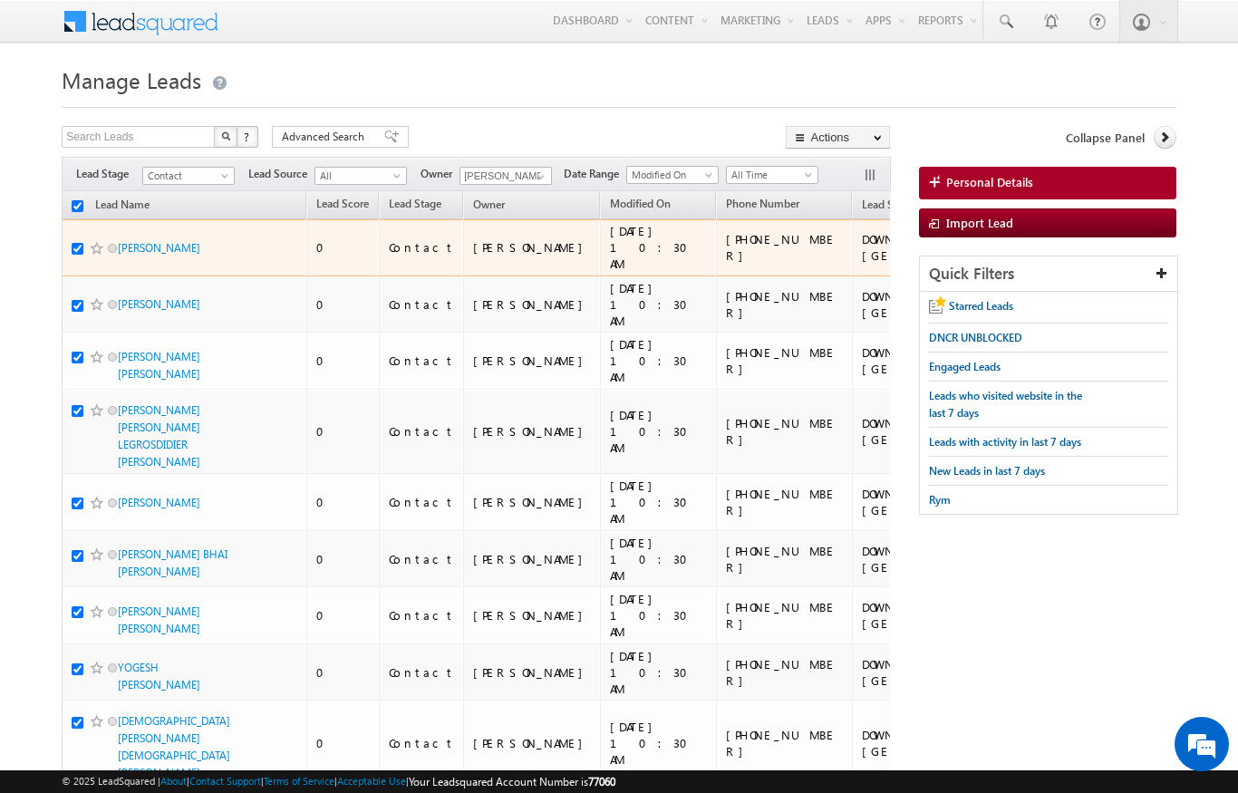
checkbox input "true"
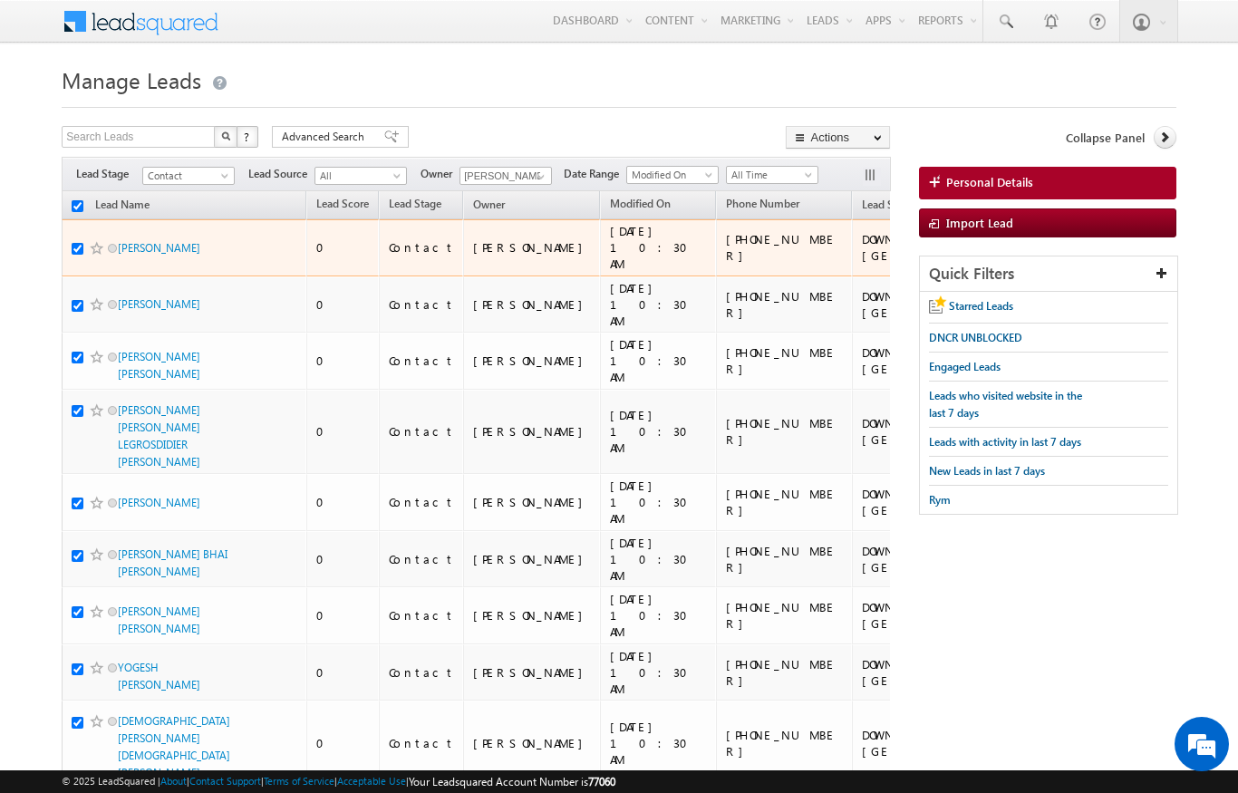
checkbox input "true"
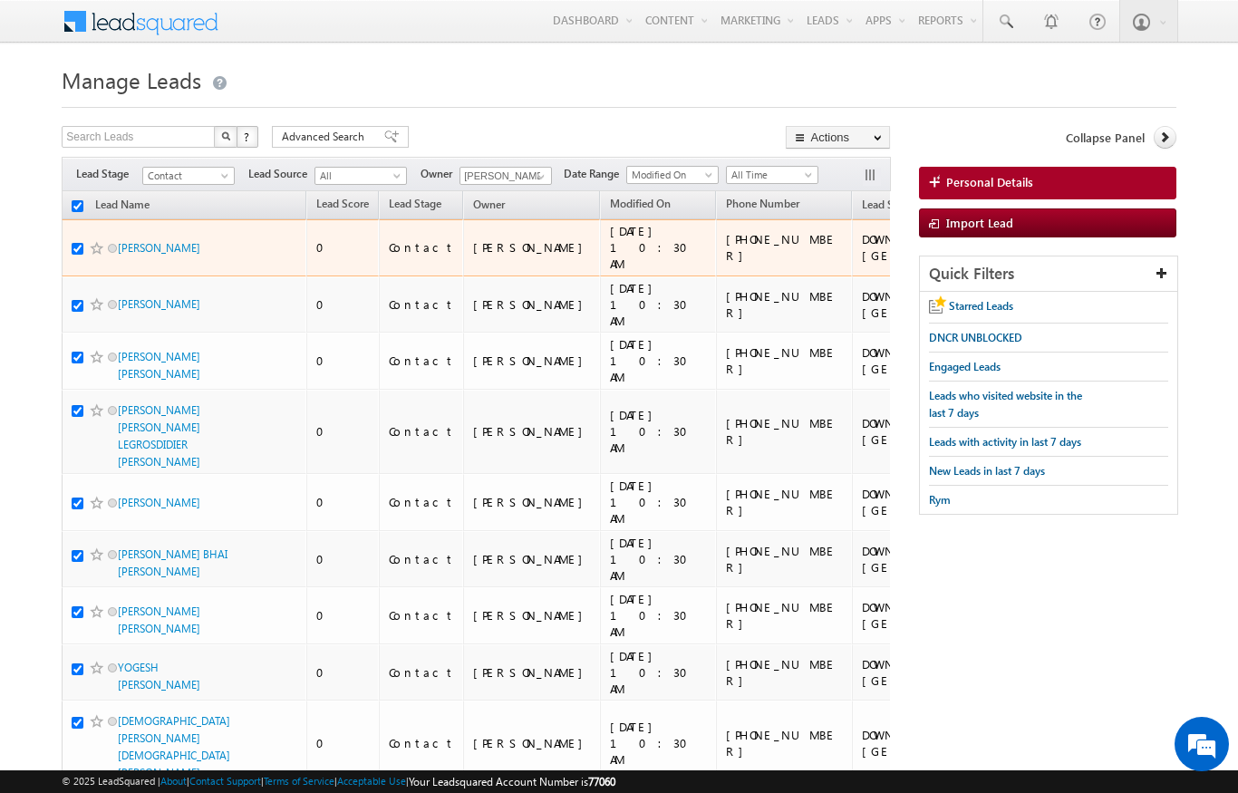
checkbox input "true"
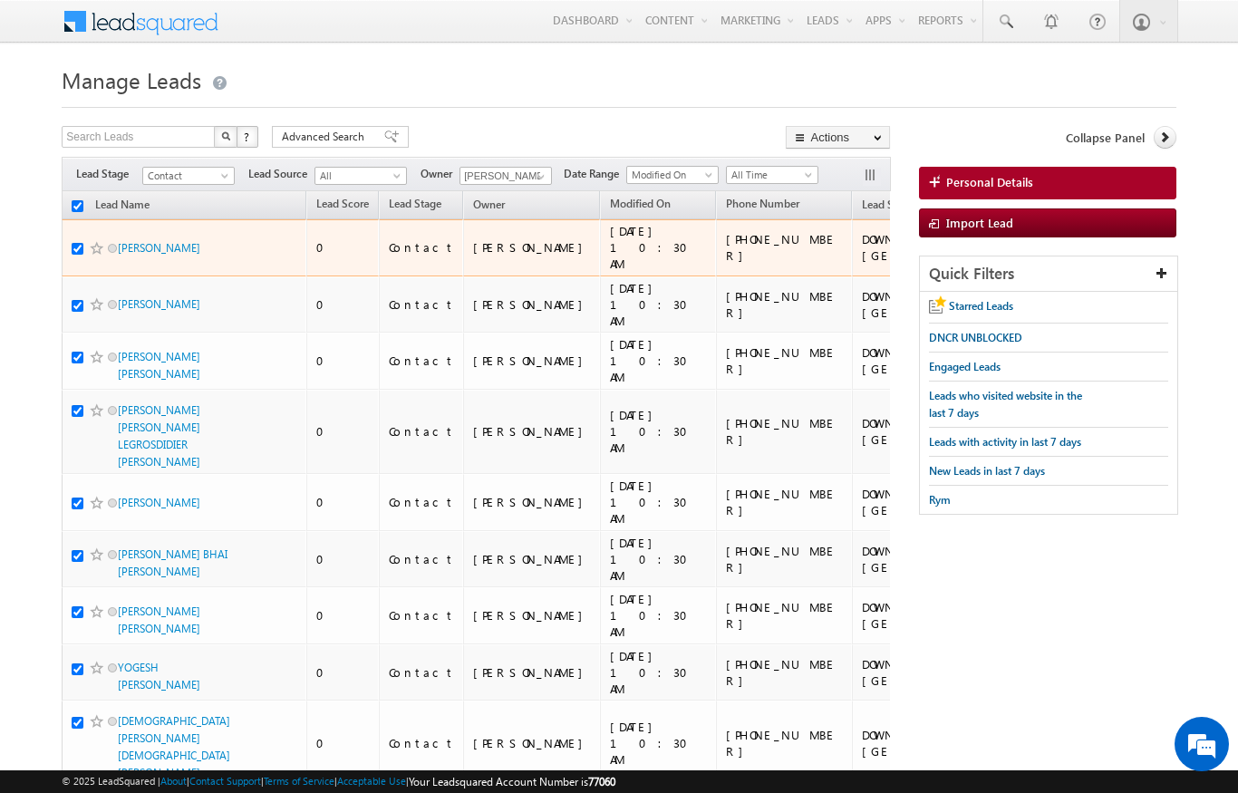
checkbox input "true"
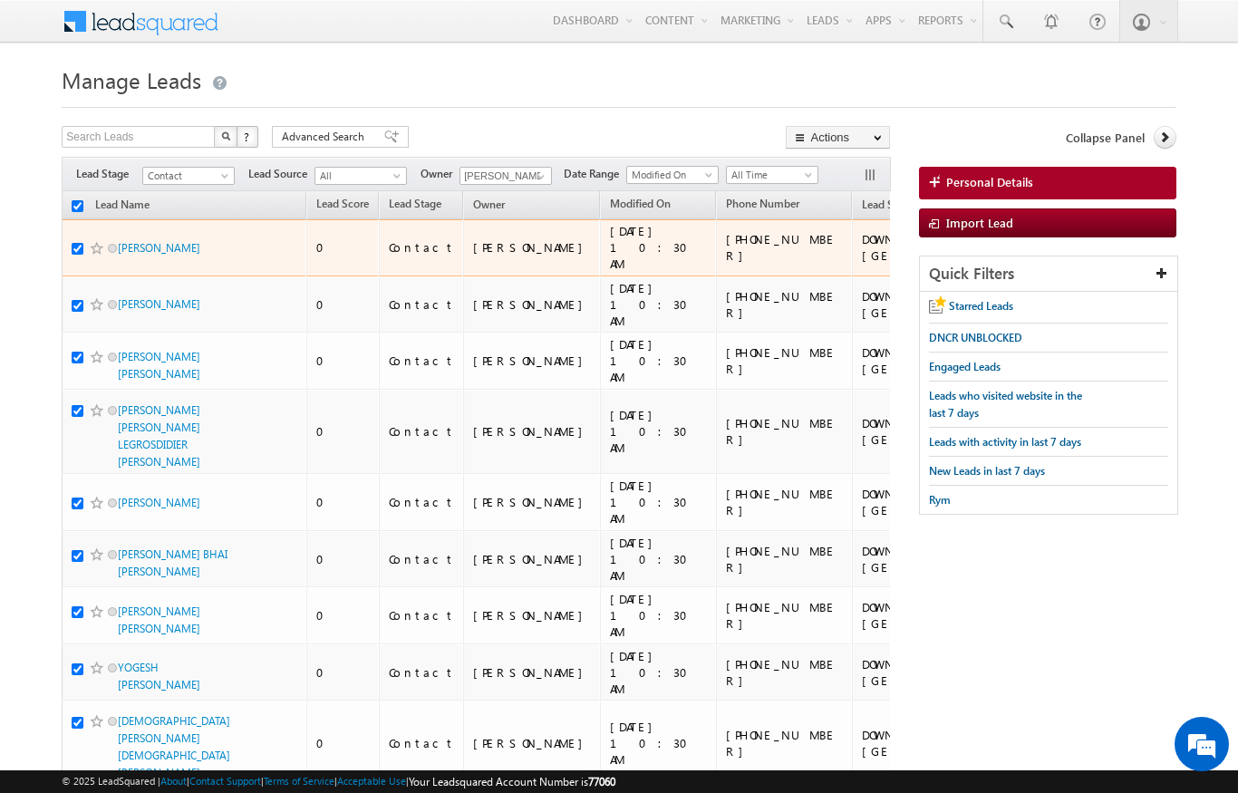
checkbox input "true"
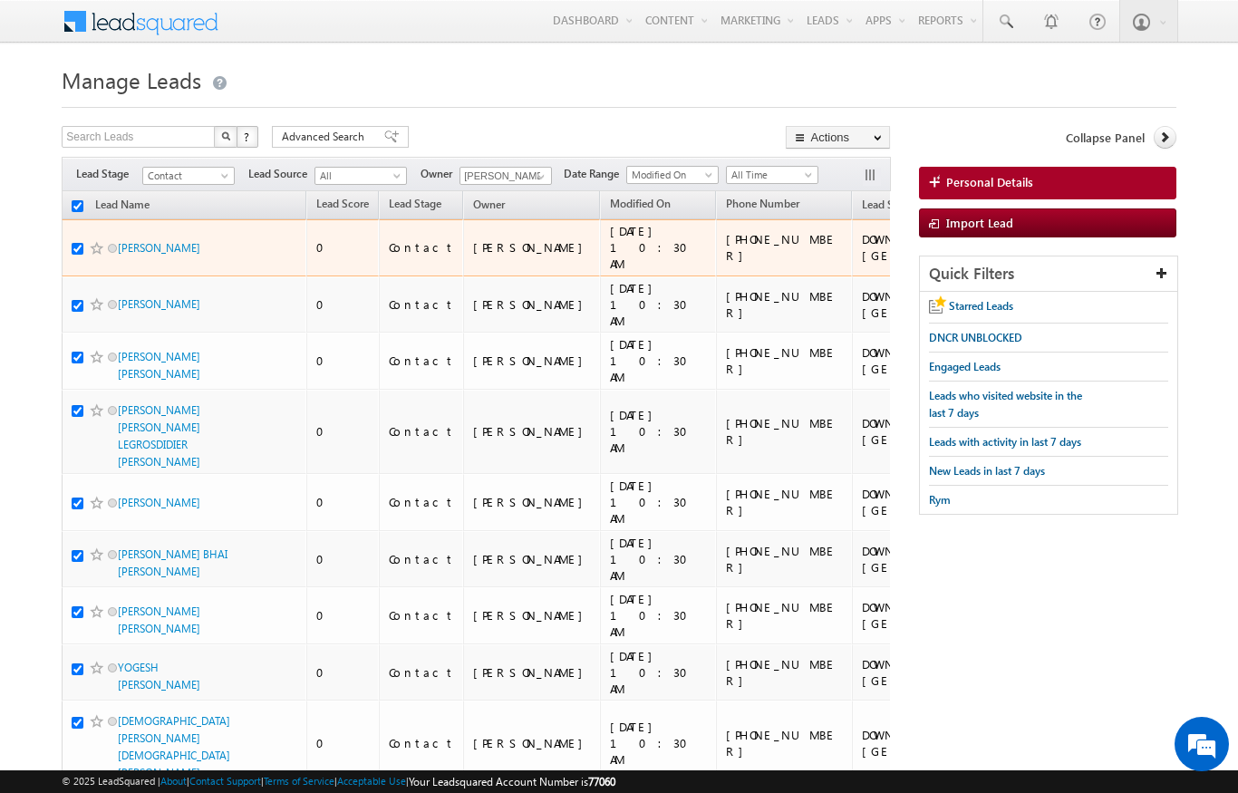
checkbox input "true"
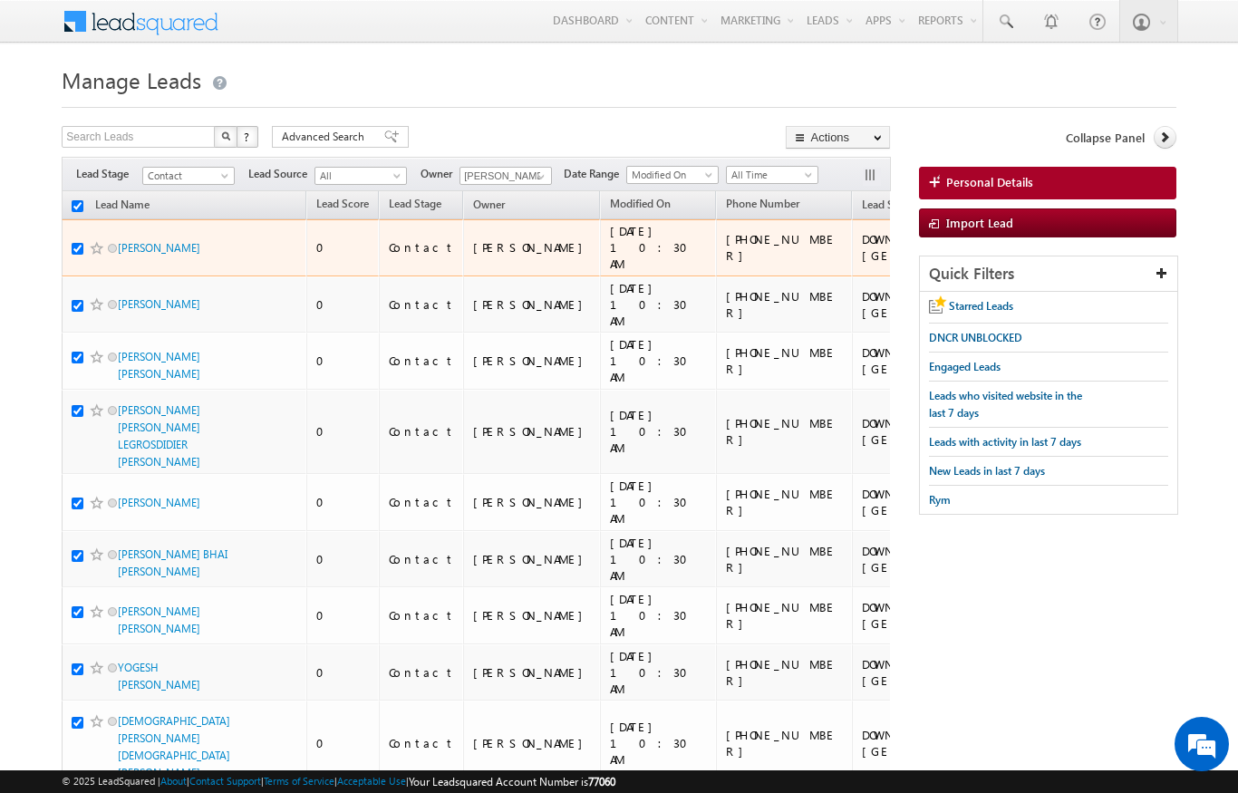
checkbox input "true"
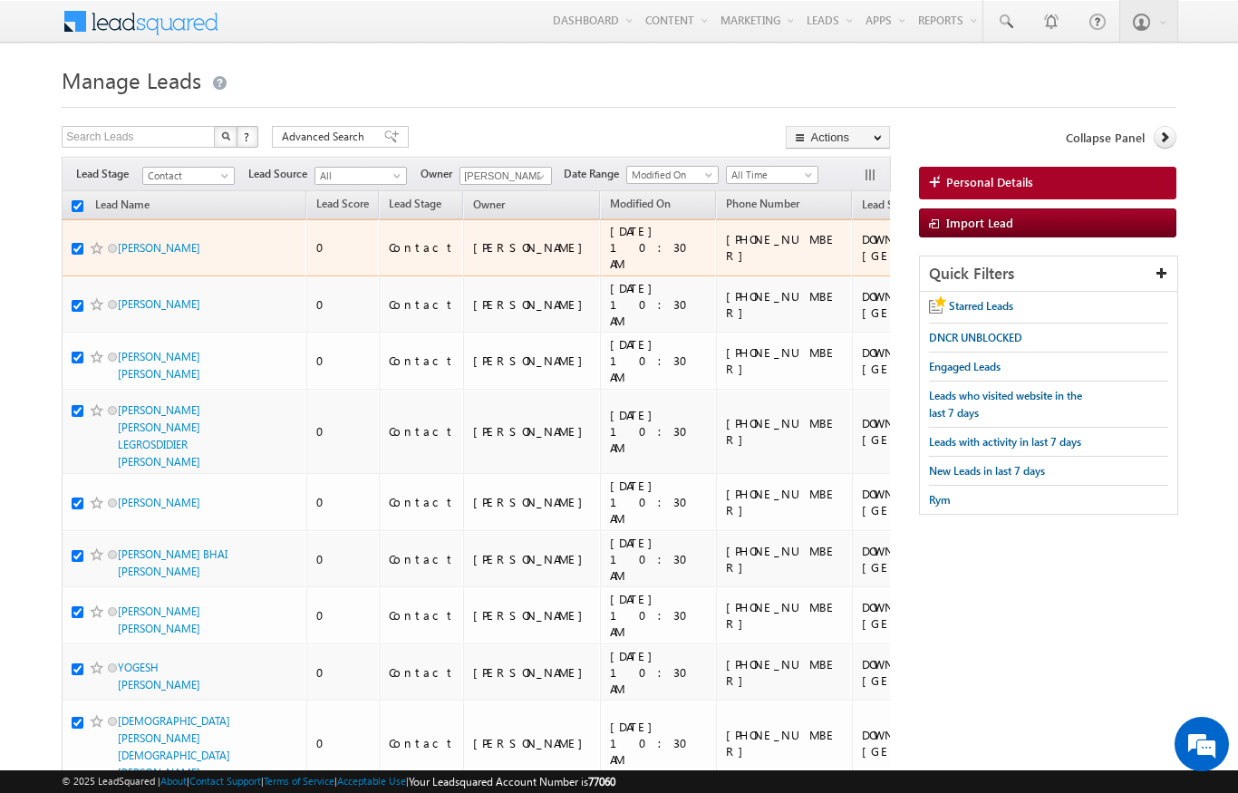
checkbox input "true"
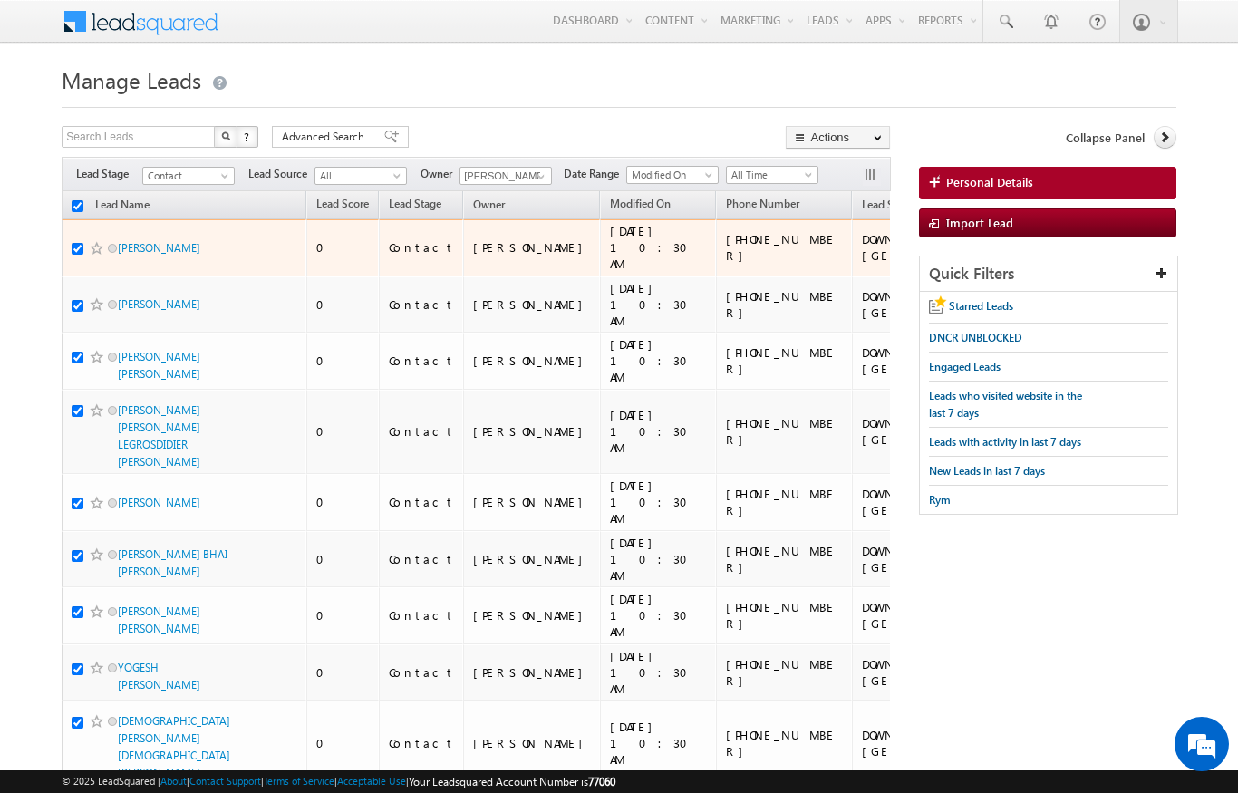
checkbox input "true"
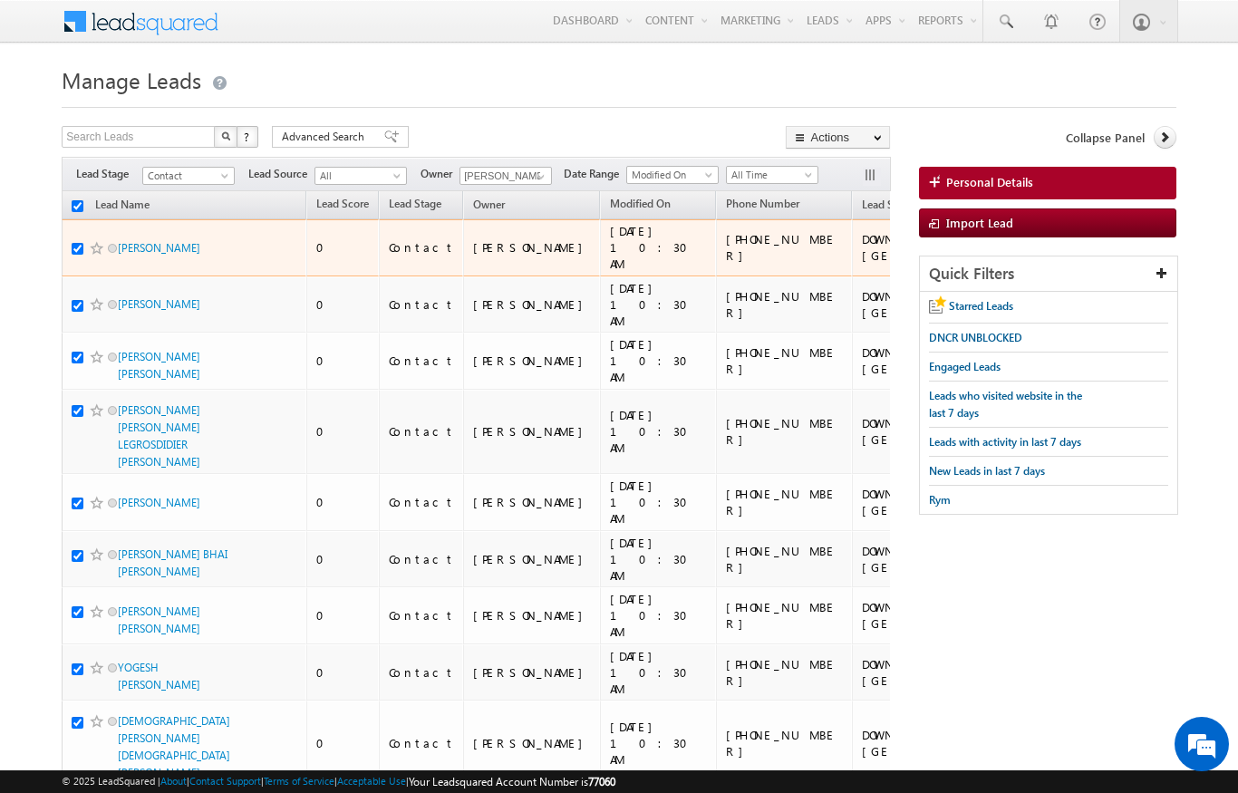
checkbox input "true"
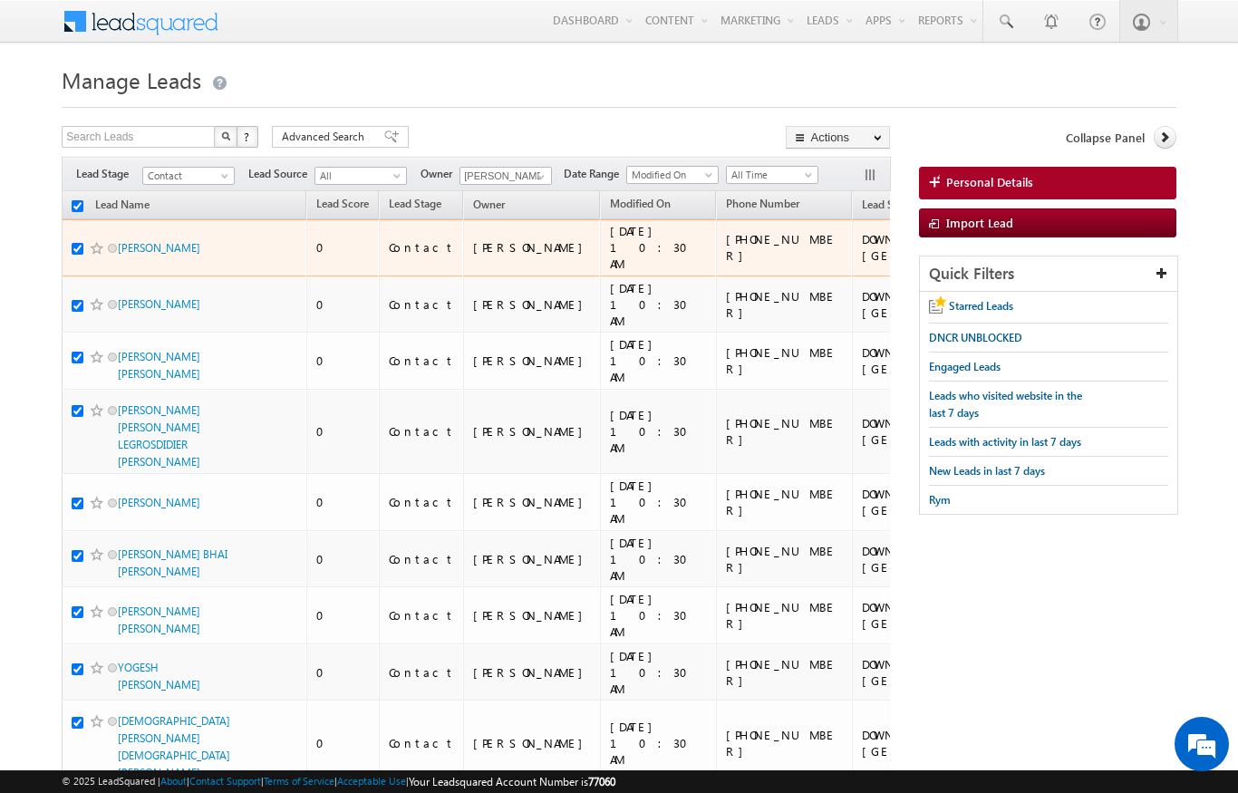
checkbox input "true"
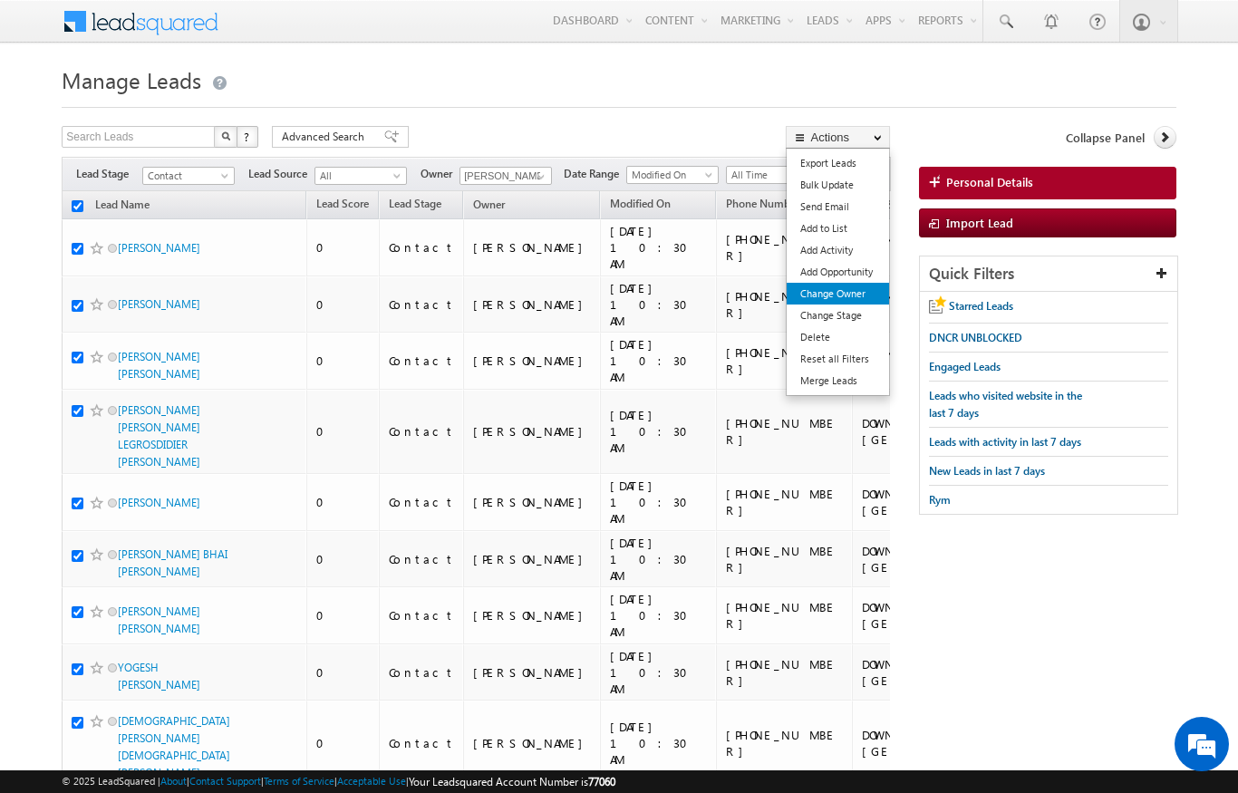
click at [855, 289] on link "Change Owner" at bounding box center [838, 294] width 102 height 22
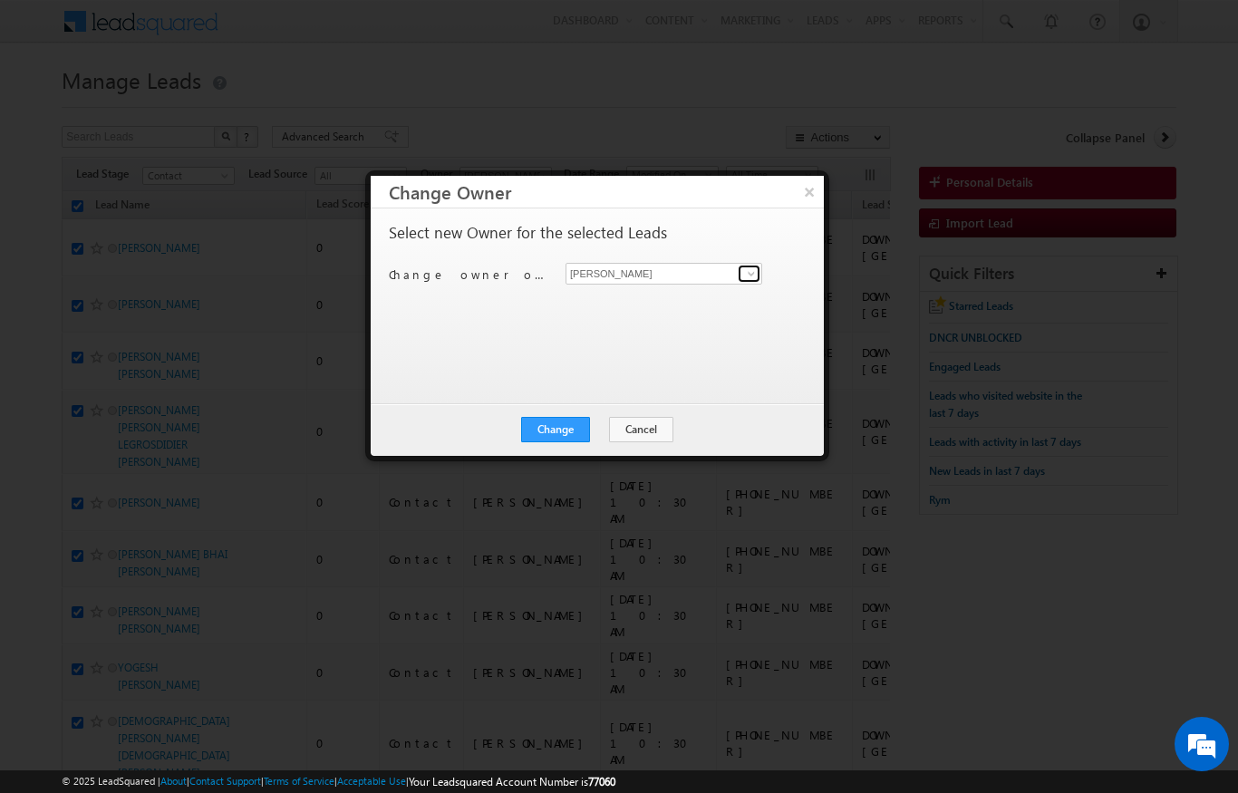
click at [759, 274] on link at bounding box center [749, 274] width 23 height 18
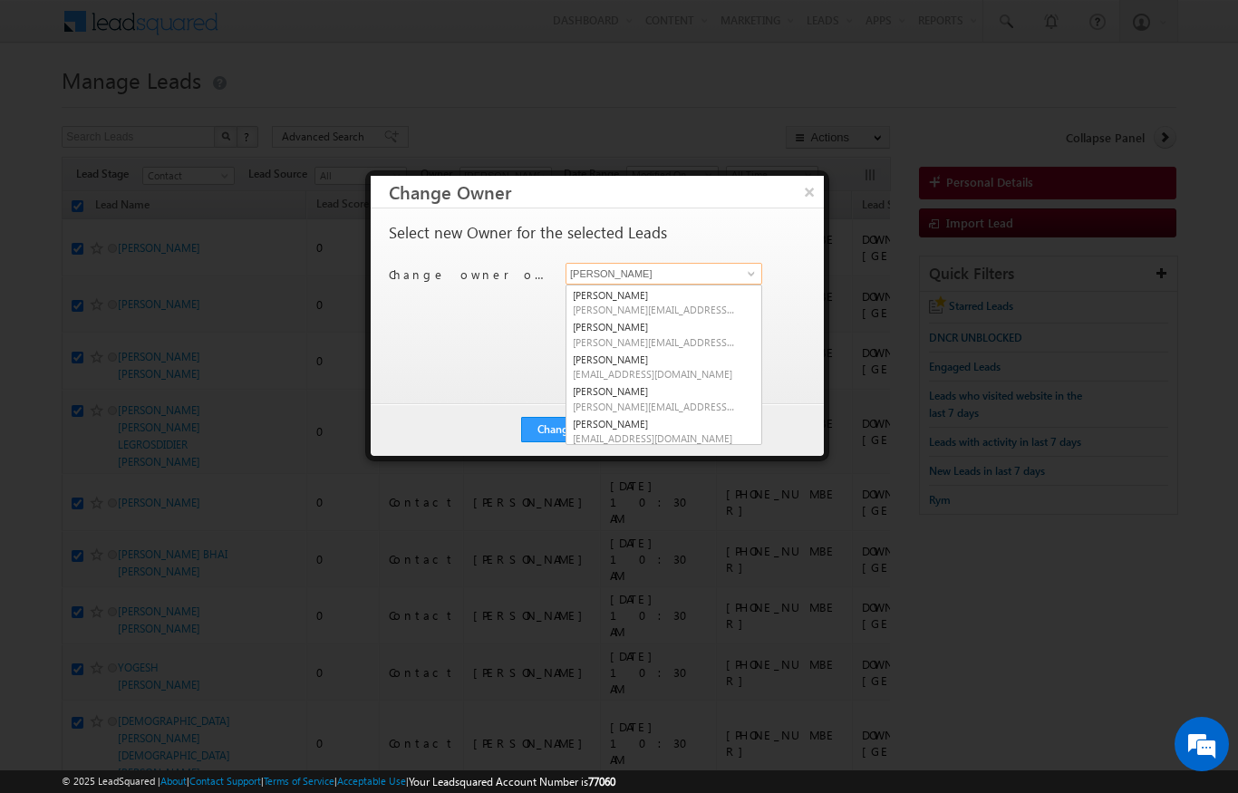
scroll to position [127, 0]
click at [684, 364] on link "[PERSON_NAME] [EMAIL_ADDRESS][DOMAIN_NAME]" at bounding box center [664, 368] width 197 height 34
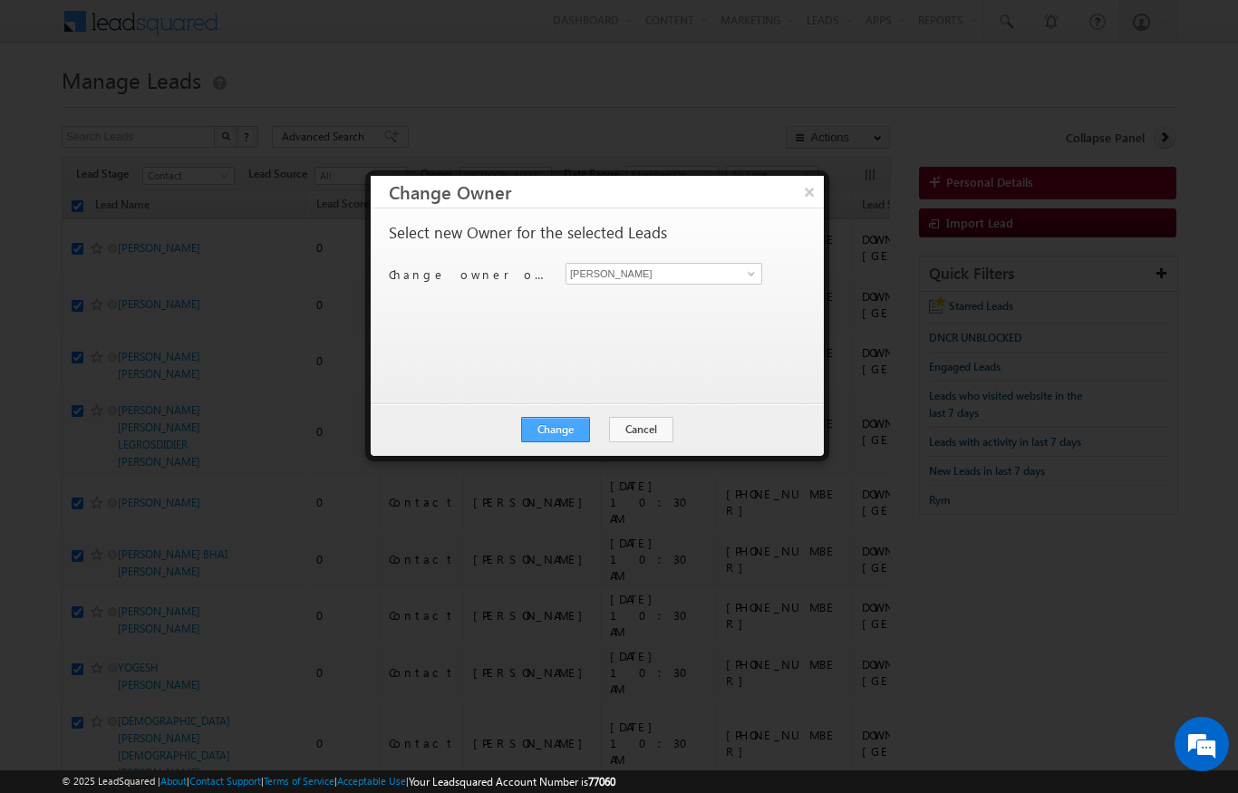
click at [560, 433] on button "Change" at bounding box center [555, 429] width 69 height 25
click at [591, 434] on button "Close" at bounding box center [600, 429] width 58 height 25
